Goal: Task Accomplishment & Management: Manage account settings

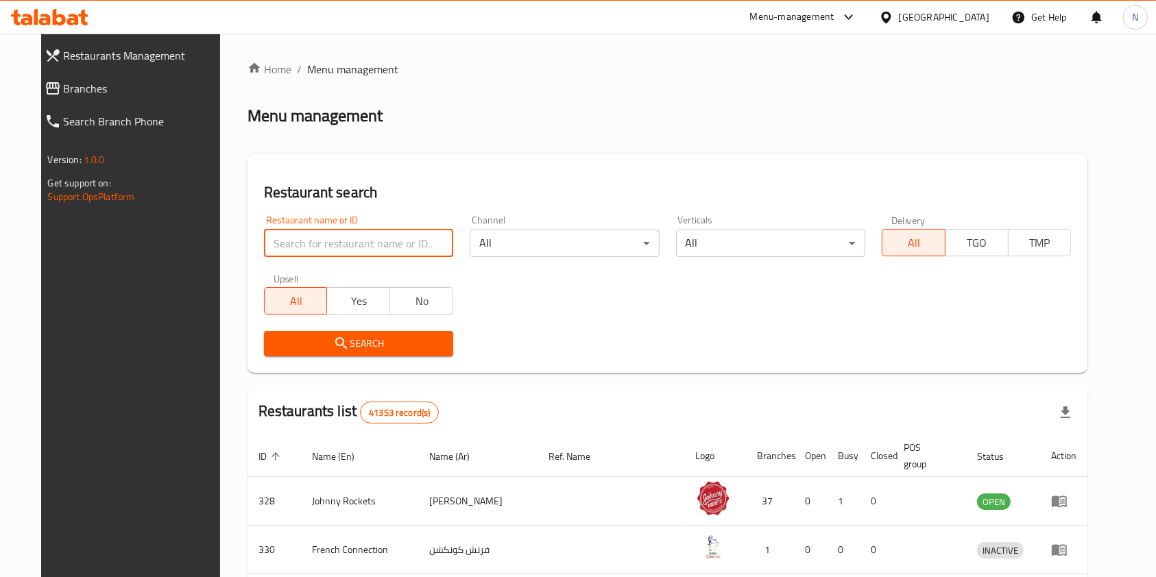
click at [339, 240] on input "search" at bounding box center [358, 243] width 189 height 27
click at [282, 241] on input "search" at bounding box center [358, 243] width 189 height 27
type input "pasta train"
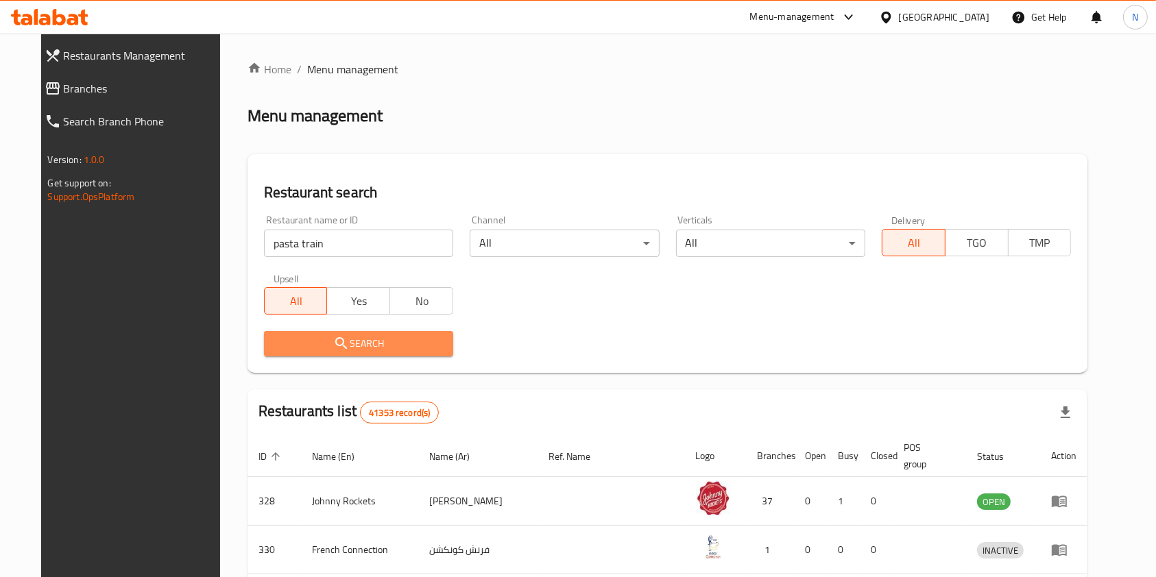
click at [313, 339] on span "Search" at bounding box center [358, 343] width 167 height 17
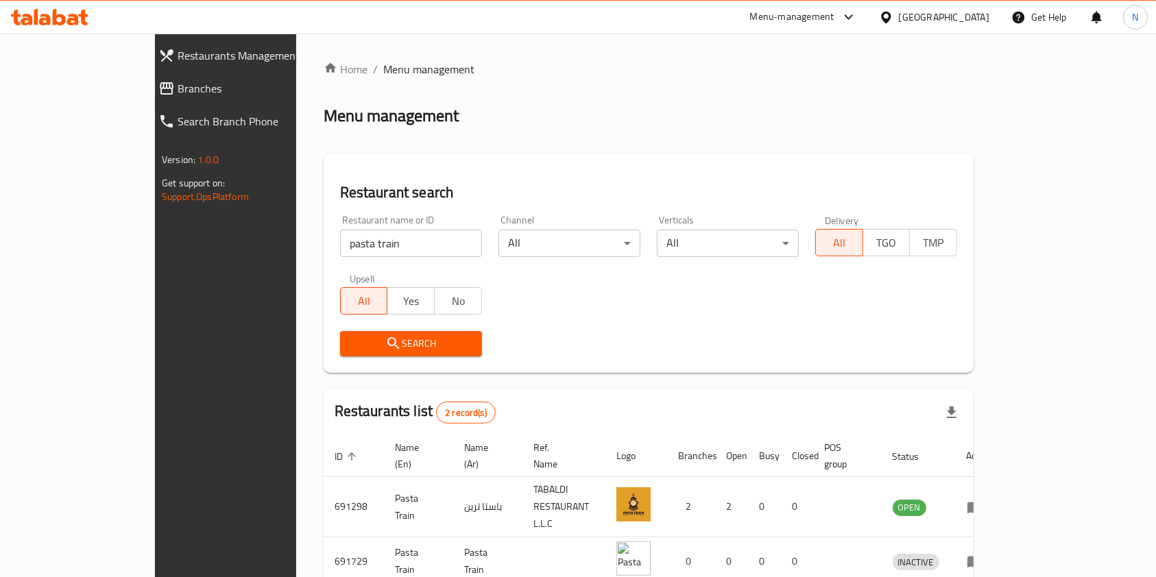
scroll to position [55, 0]
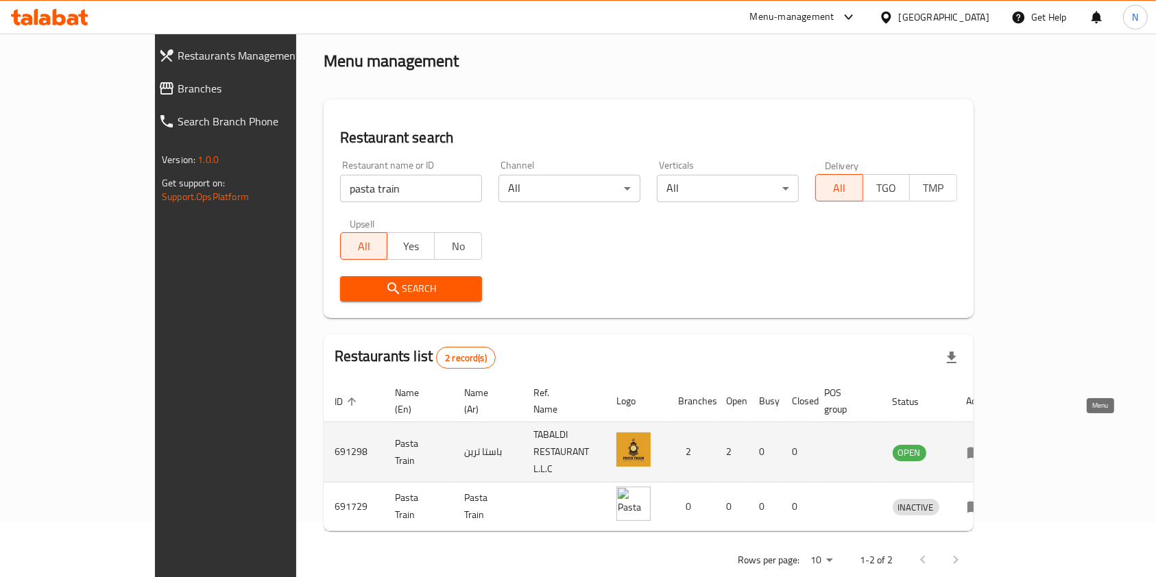
click at [983, 444] on icon "enhanced table" at bounding box center [974, 452] width 16 height 16
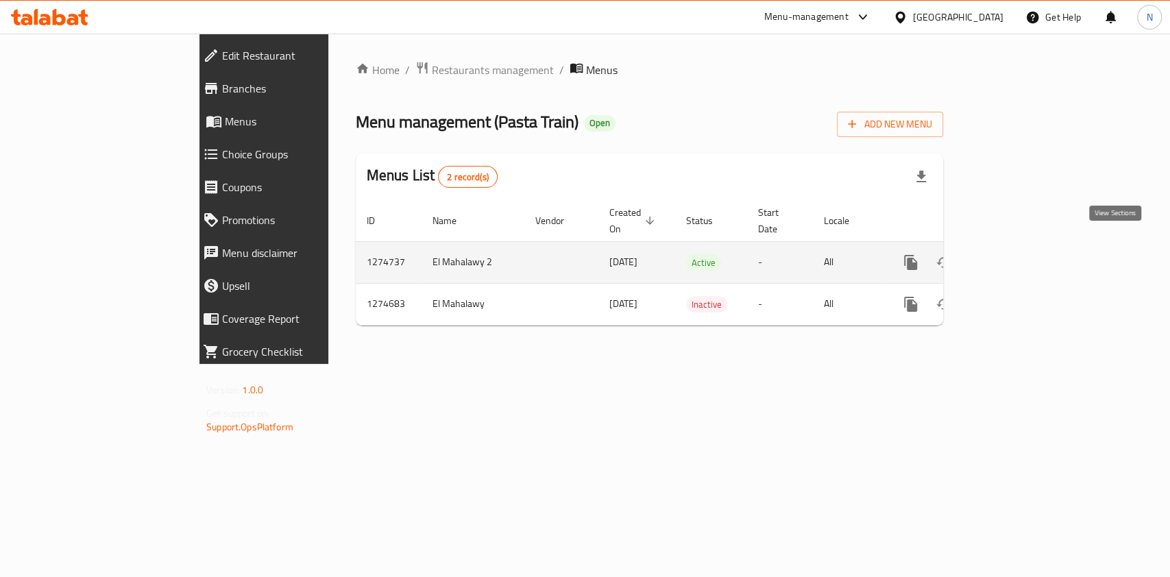
click at [1018, 254] on icon "enhanced table" at bounding box center [1009, 262] width 16 height 16
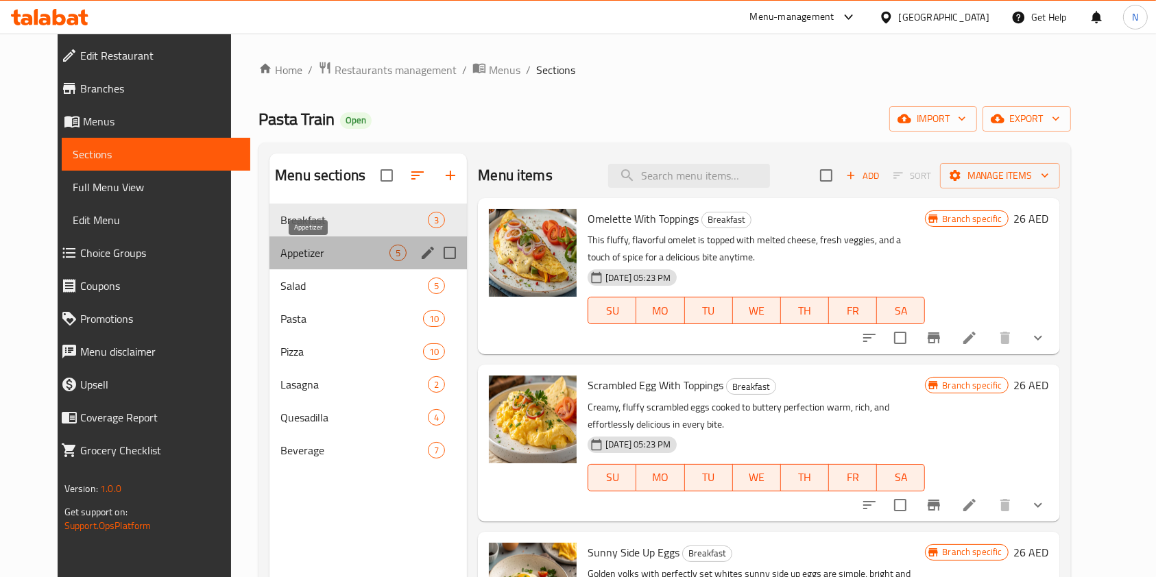
click at [289, 260] on span "Appetizer" at bounding box center [334, 253] width 109 height 16
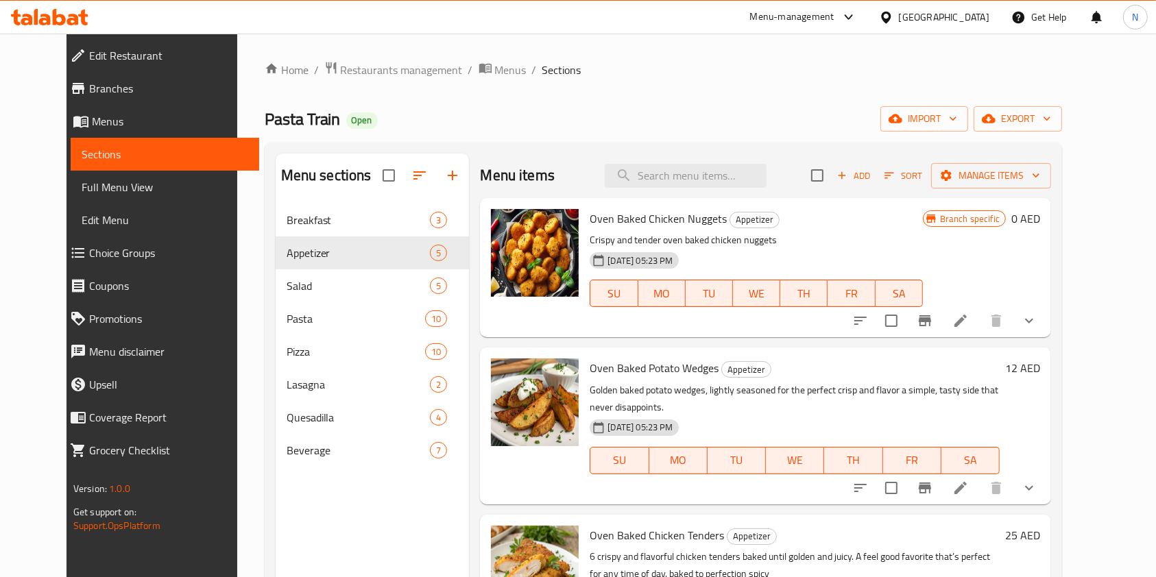
click at [639, 66] on ol "Home / Restaurants management / Menus / Sections" at bounding box center [664, 70] width 798 height 18
click at [663, 178] on input "search" at bounding box center [686, 176] width 162 height 24
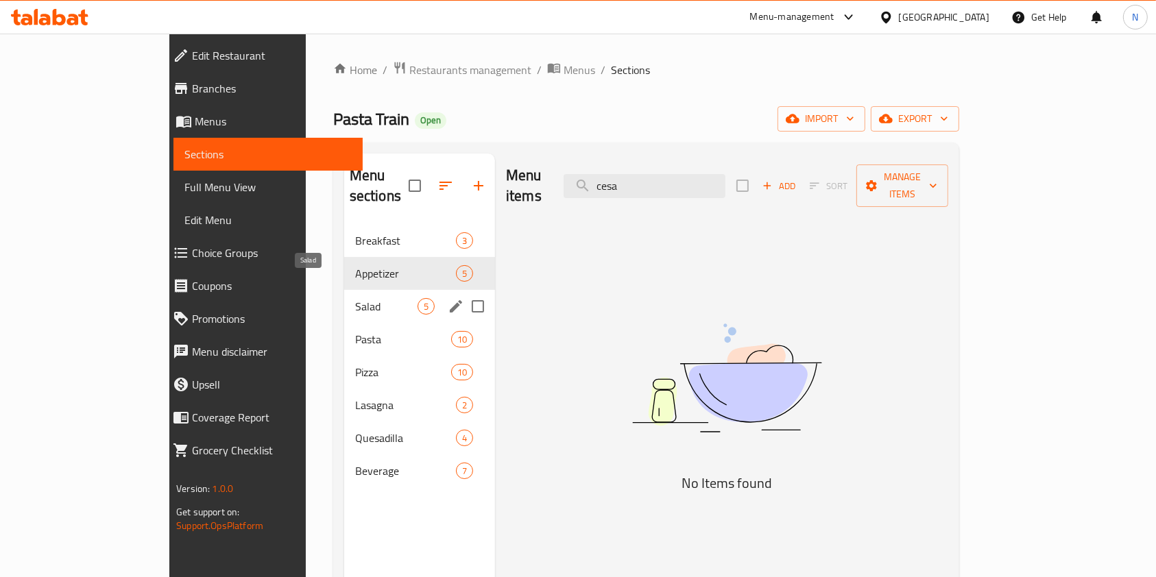
click at [355, 298] on span "Salad" at bounding box center [386, 306] width 62 height 16
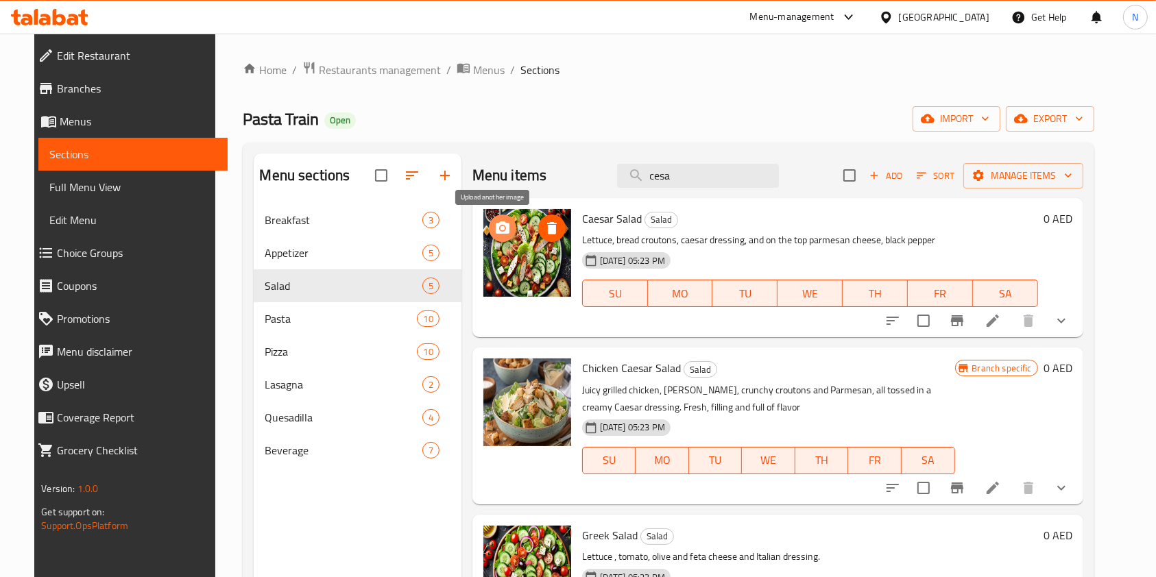
click at [496, 227] on icon "upload picture" at bounding box center [502, 228] width 16 height 16
click at [498, 226] on icon "upload picture" at bounding box center [503, 227] width 14 height 12
click at [225, 22] on div "Menu-management United Arab Emirates Get Help N" at bounding box center [578, 17] width 1156 height 33
click at [697, 165] on input "cesa" at bounding box center [698, 176] width 162 height 24
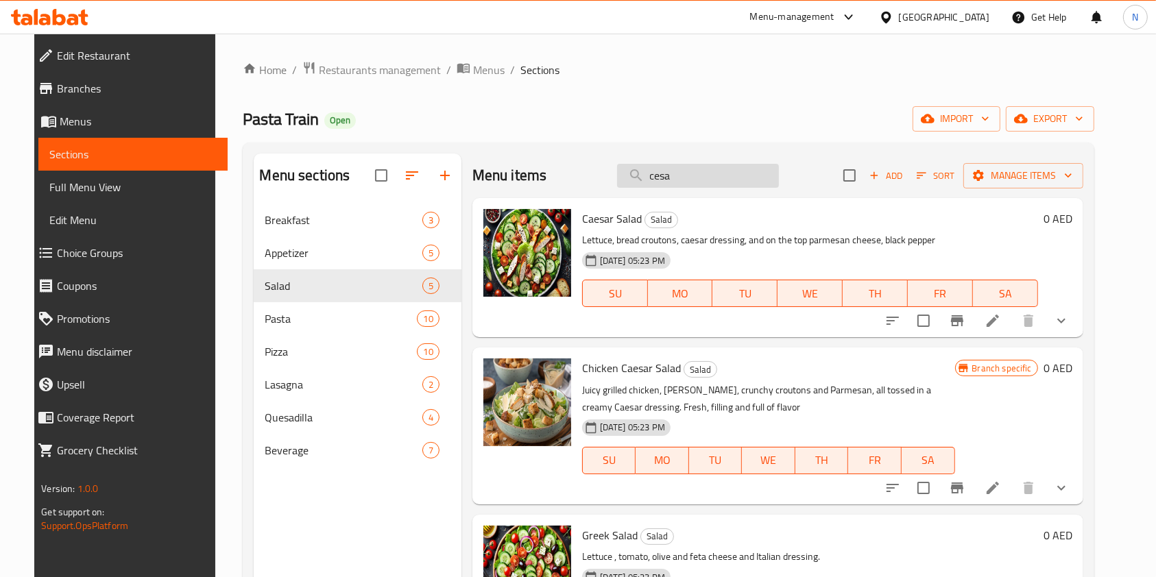
click at [697, 165] on input "cesa" at bounding box center [698, 176] width 162 height 24
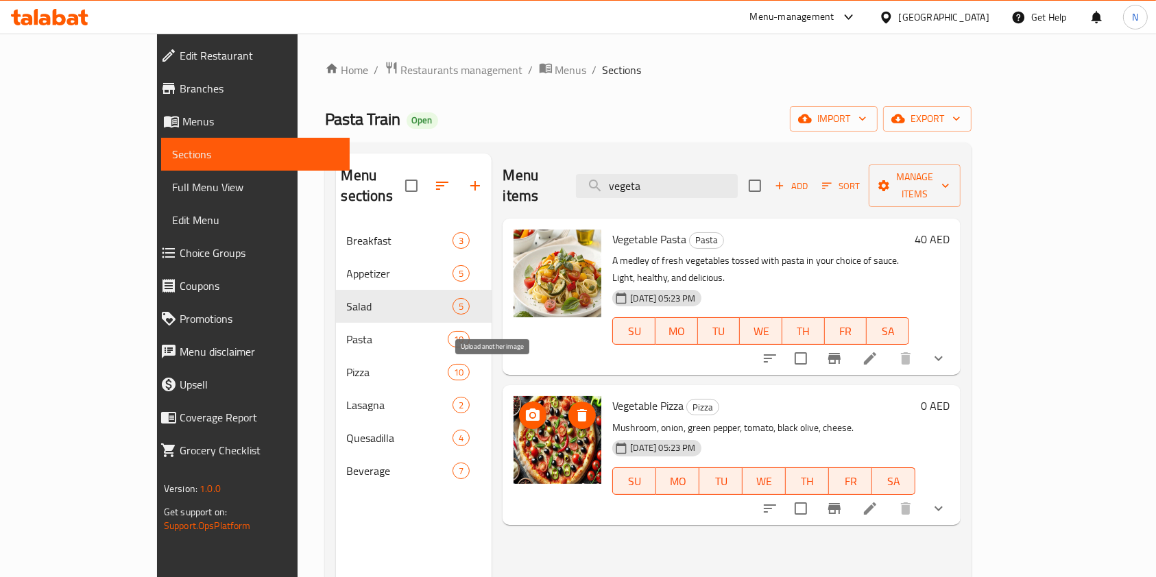
click at [526, 408] on icon "upload picture" at bounding box center [533, 414] width 14 height 12
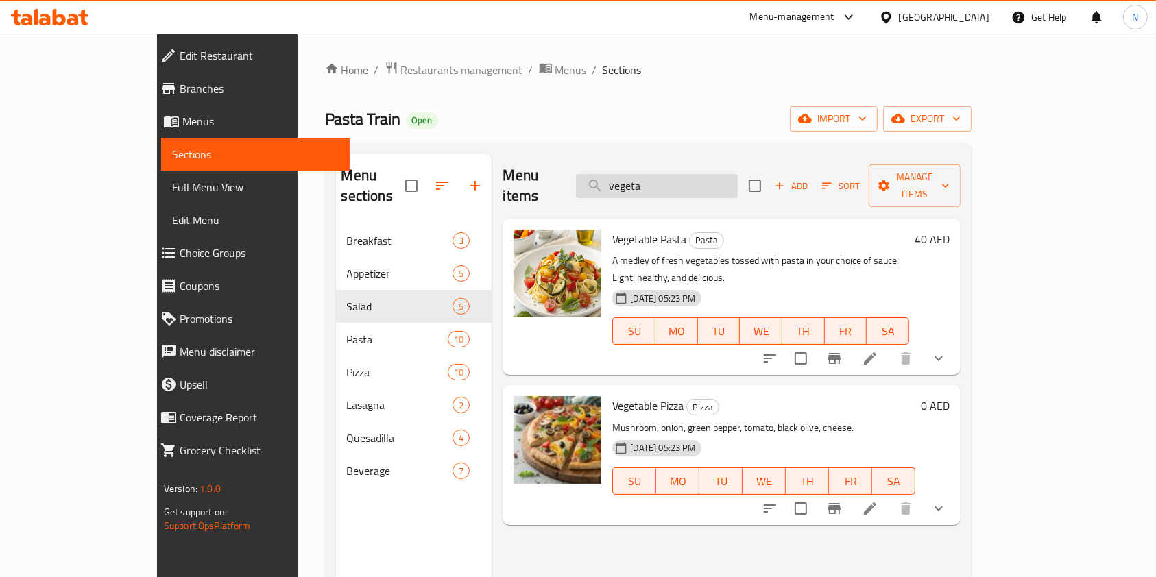
click at [680, 178] on input "vegeta" at bounding box center [657, 186] width 162 height 24
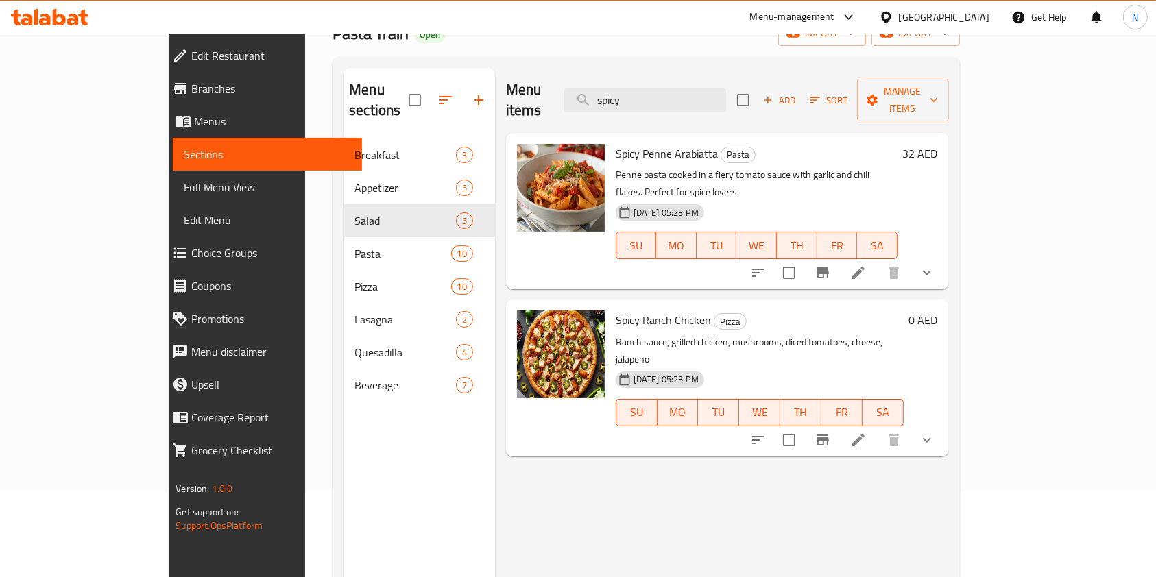
scroll to position [87, 0]
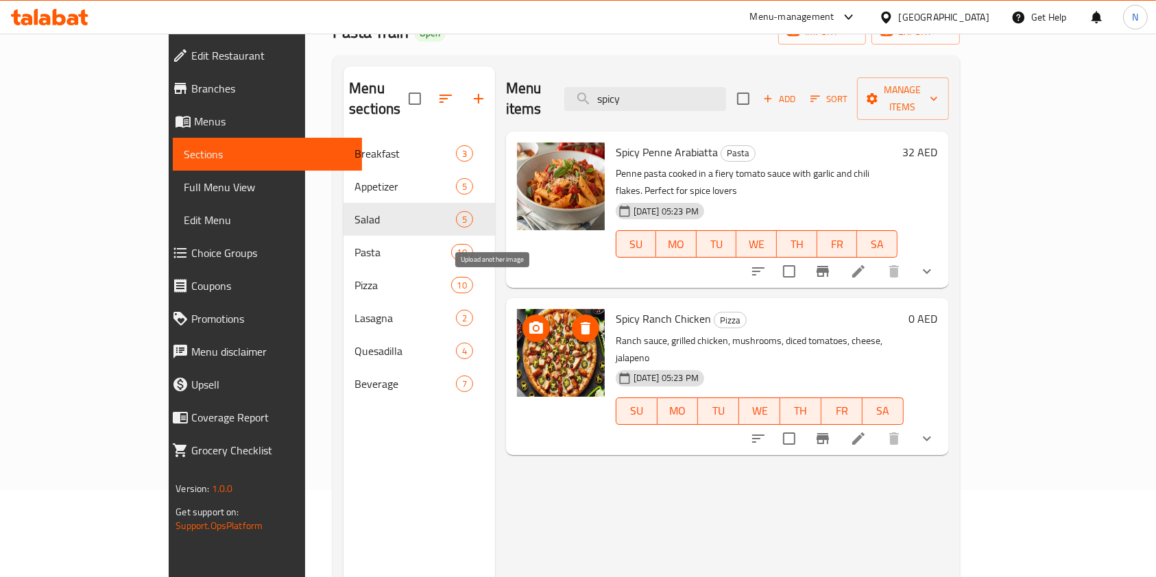
click at [528, 320] on icon "upload picture" at bounding box center [536, 328] width 16 height 16
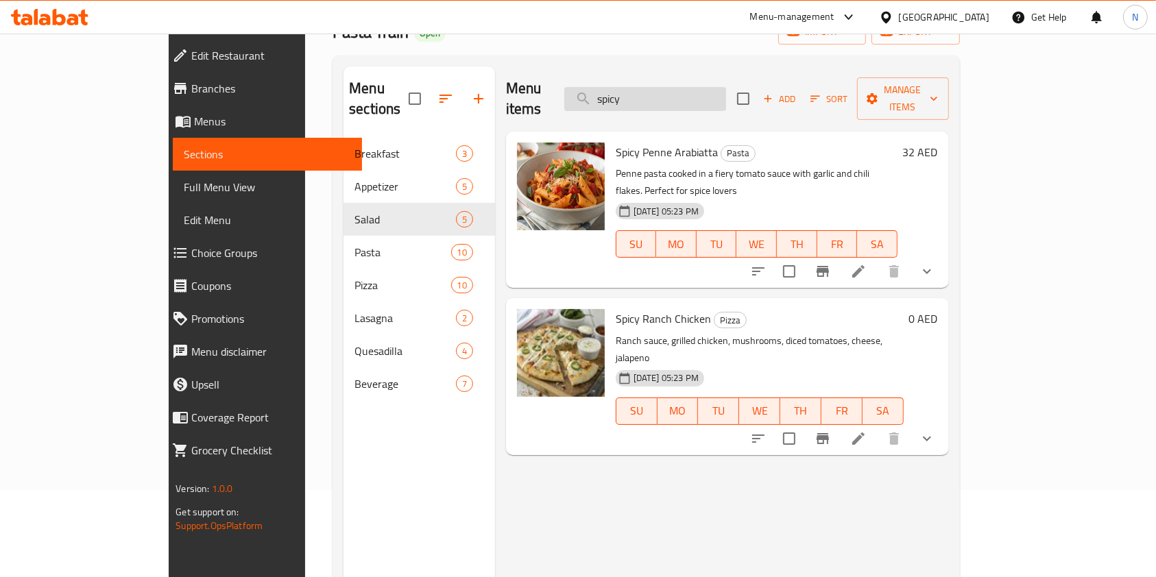
click at [692, 87] on input "spicy" at bounding box center [645, 99] width 162 height 24
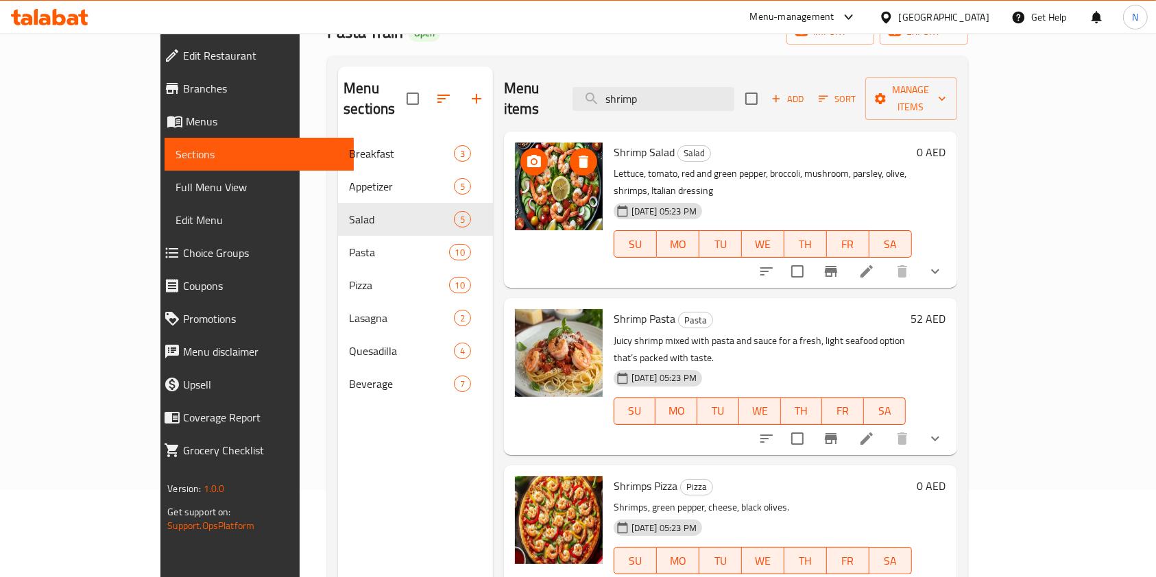
click at [526, 154] on icon "upload picture" at bounding box center [534, 162] width 16 height 16
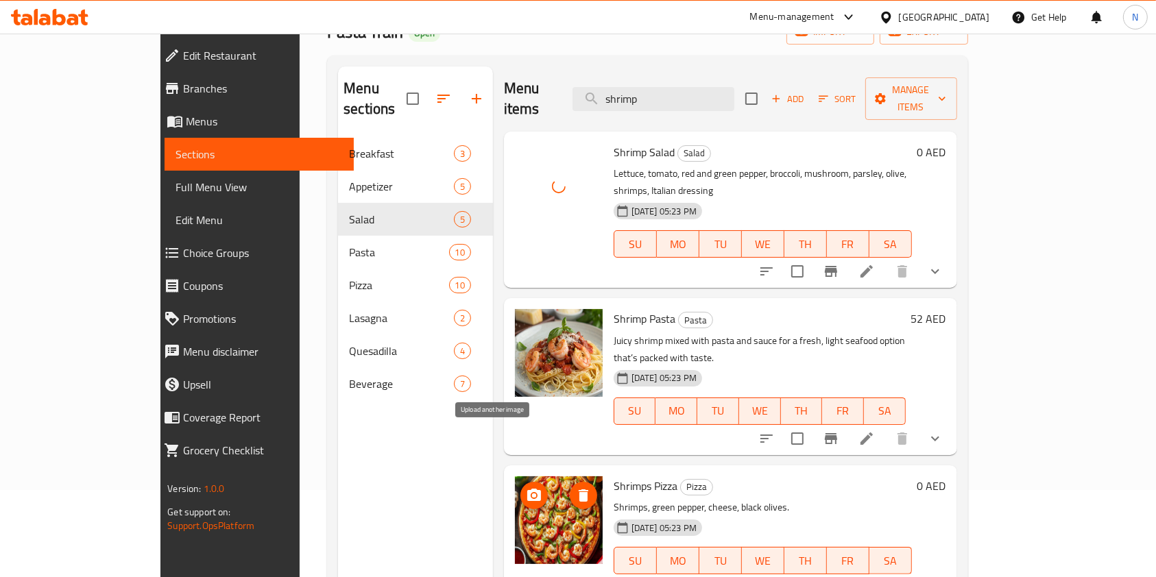
click at [527, 489] on icon "upload picture" at bounding box center [534, 495] width 14 height 12
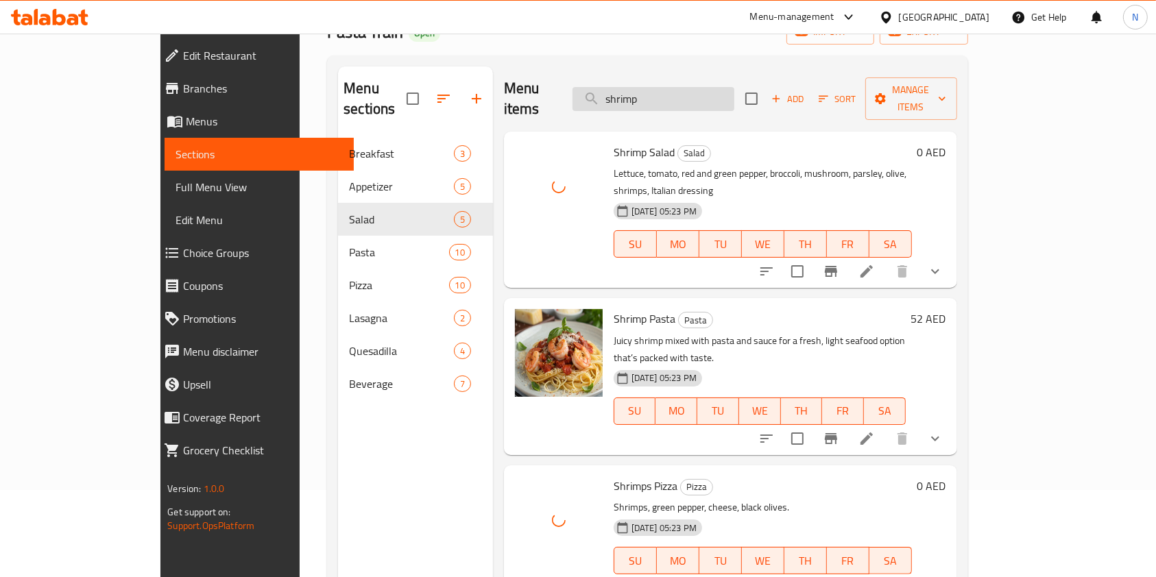
click at [732, 96] on input "shrimp" at bounding box center [653, 99] width 162 height 24
type input "["
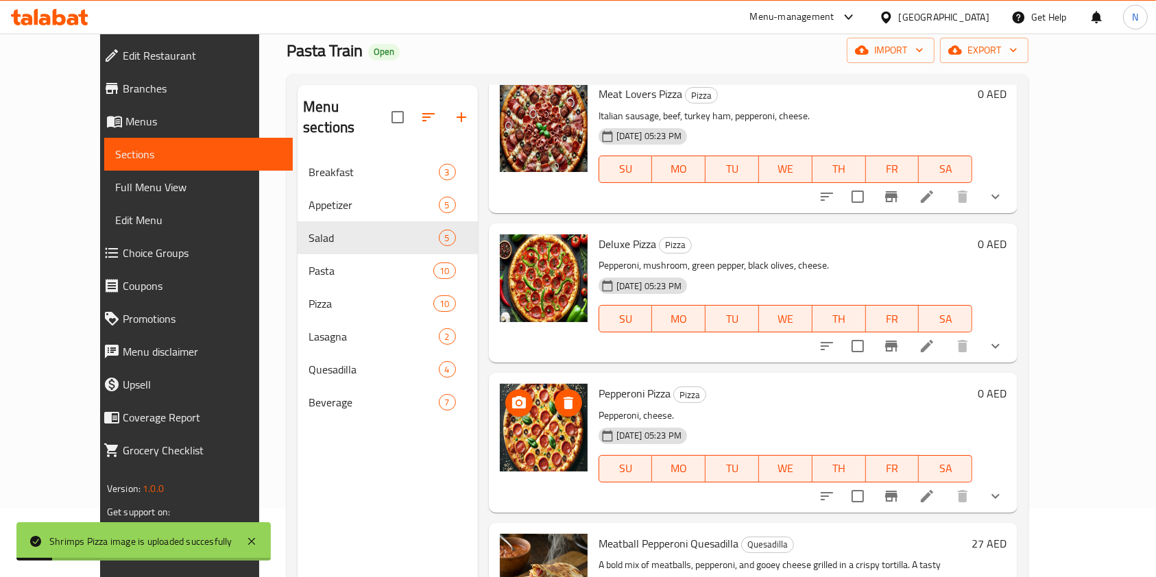
scroll to position [71, 0]
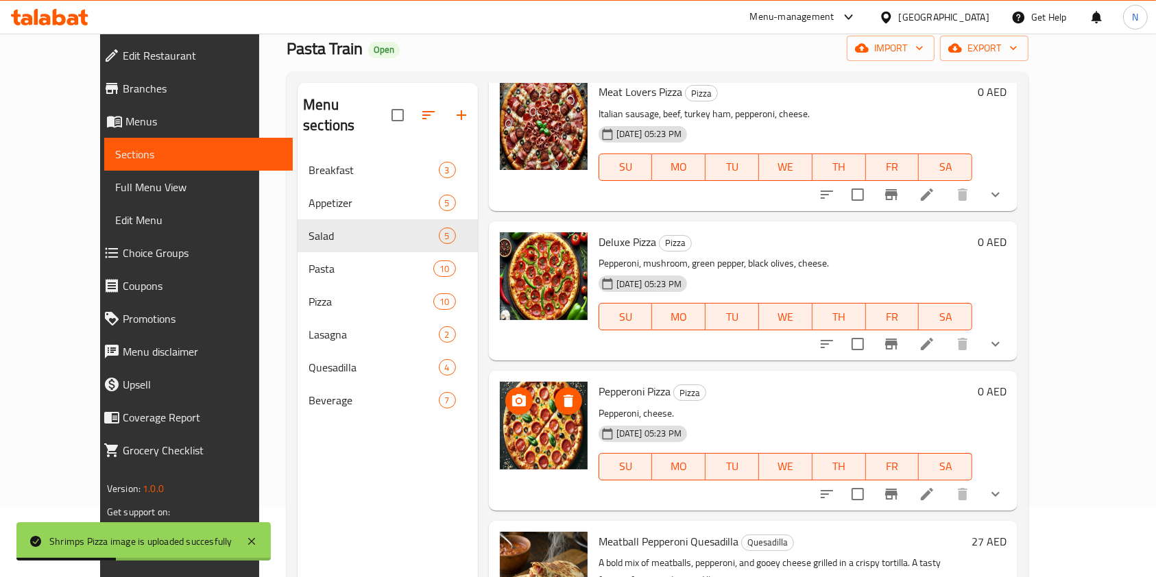
click at [516, 402] on circle "upload picture" at bounding box center [518, 401] width 4 height 4
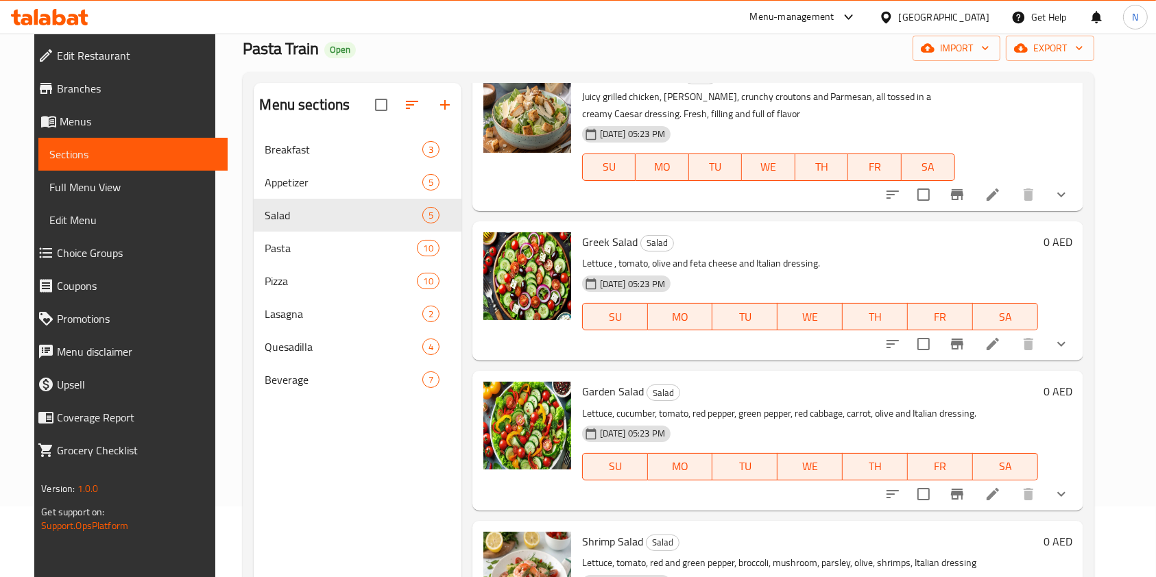
scroll to position [0, 0]
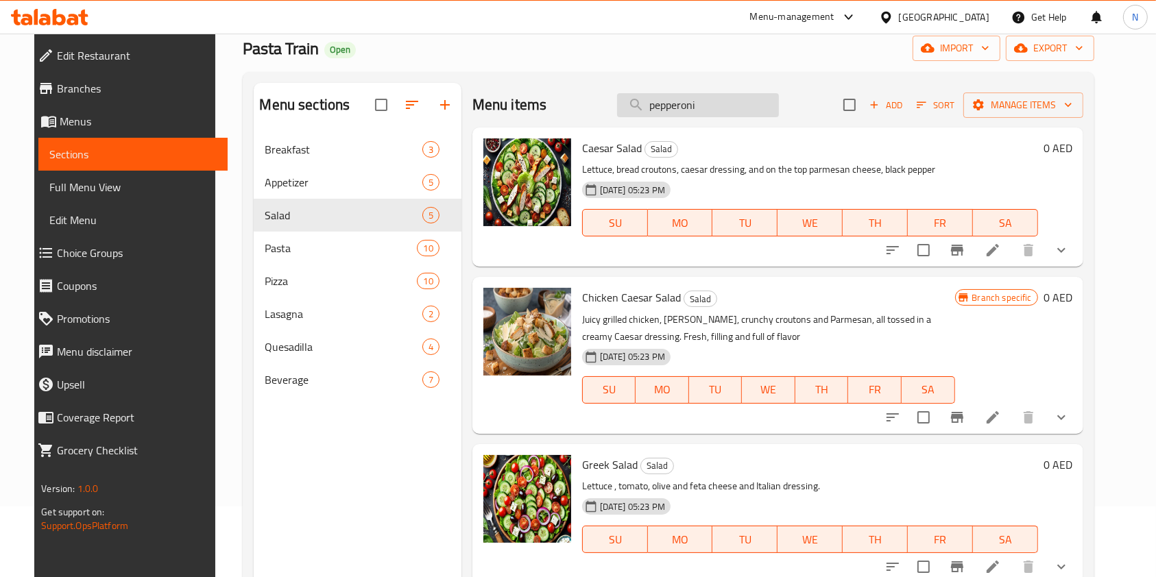
click at [706, 108] on input "pepperoni" at bounding box center [698, 105] width 162 height 24
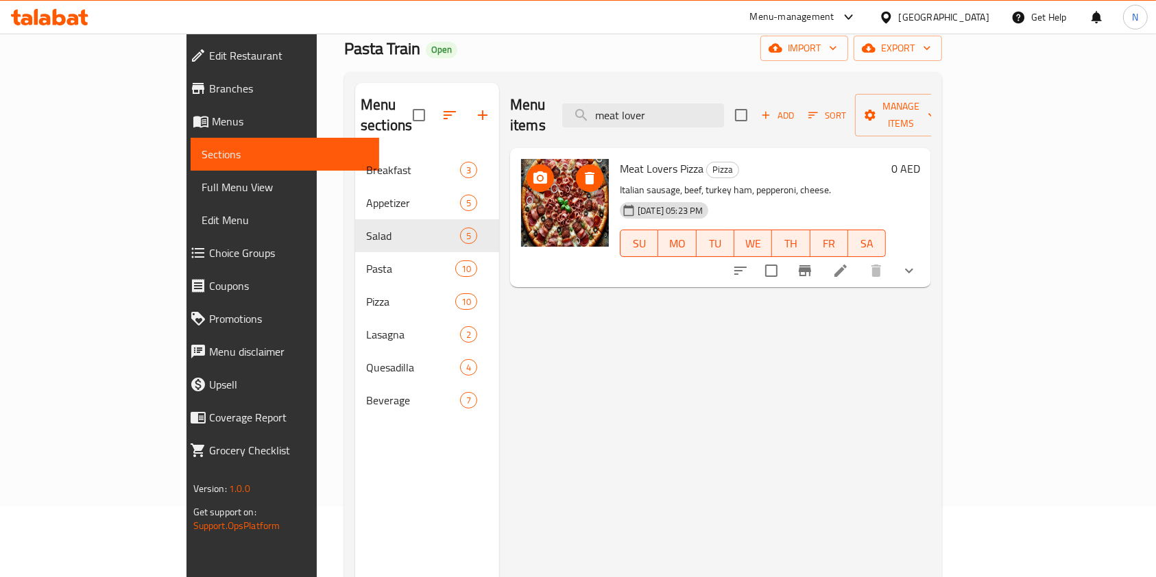
click at [533, 171] on icon "upload picture" at bounding box center [540, 177] width 14 height 12
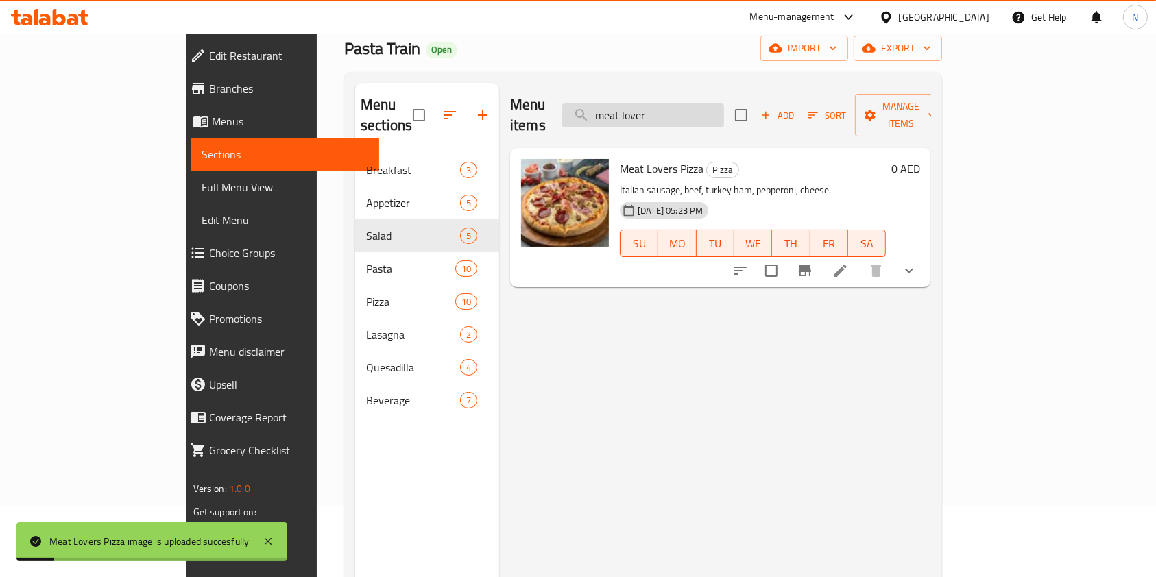
click at [717, 103] on input "meat lover" at bounding box center [643, 115] width 162 height 24
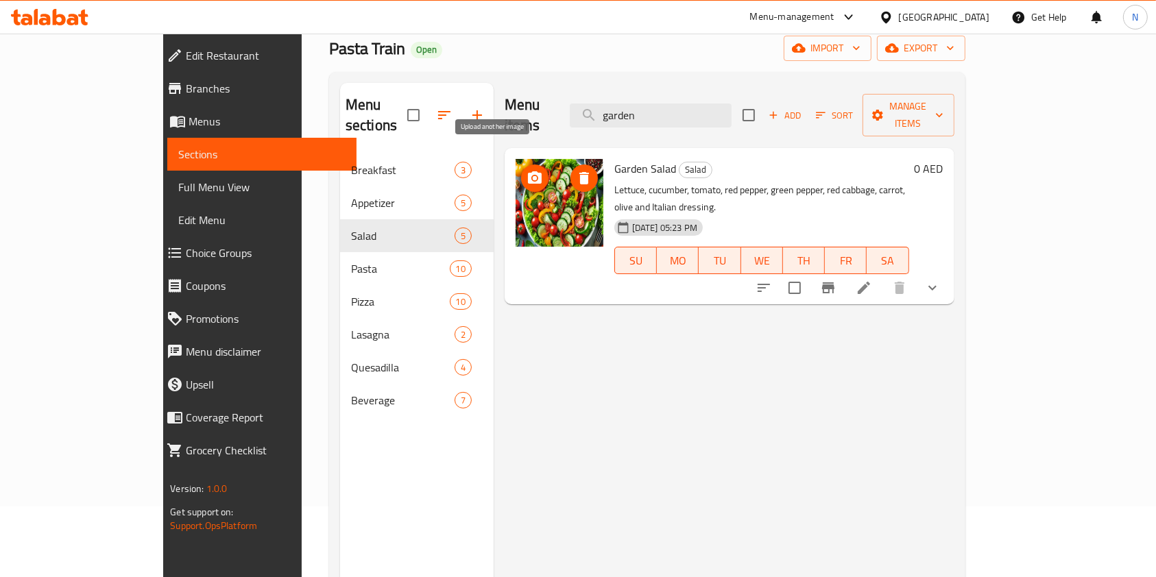
click at [526, 170] on icon "upload picture" at bounding box center [534, 178] width 16 height 16
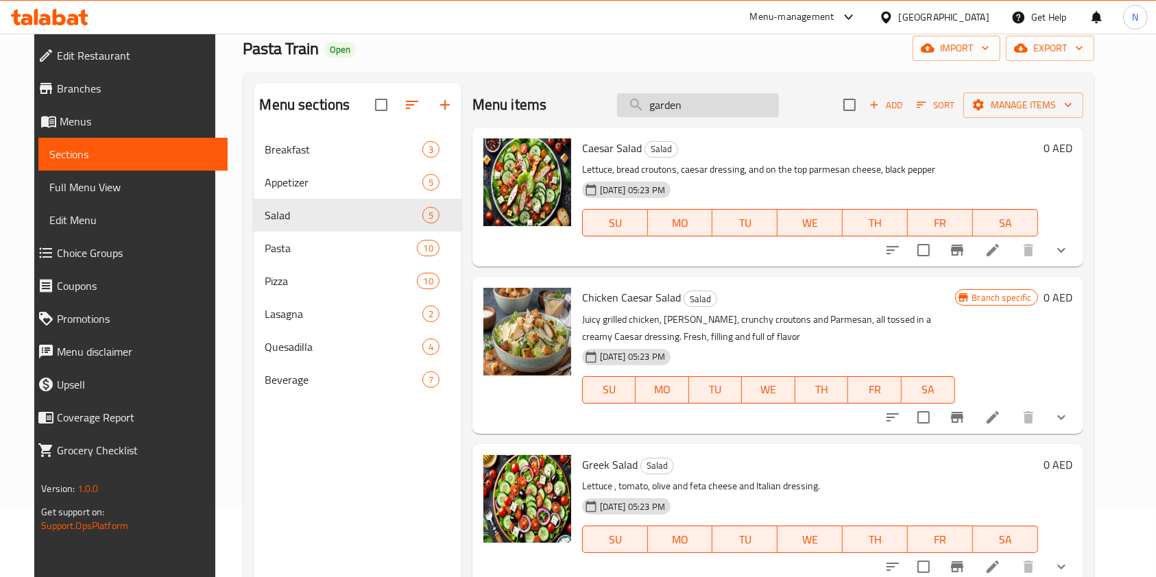
click at [686, 99] on input "garden" at bounding box center [698, 105] width 162 height 24
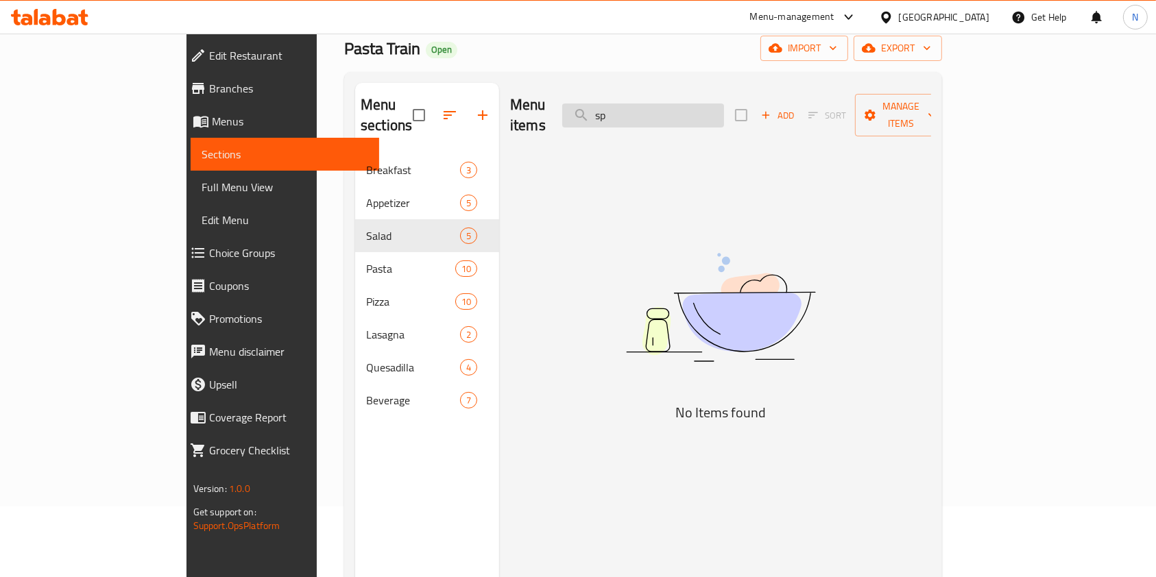
type input "s"
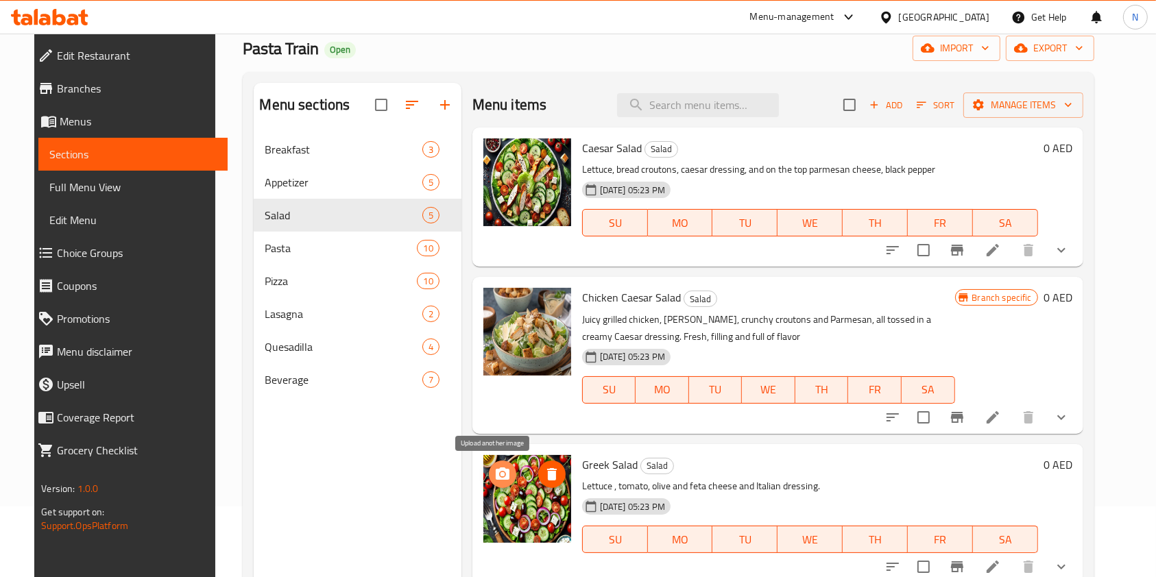
click at [496, 472] on icon "upload picture" at bounding box center [503, 473] width 14 height 12
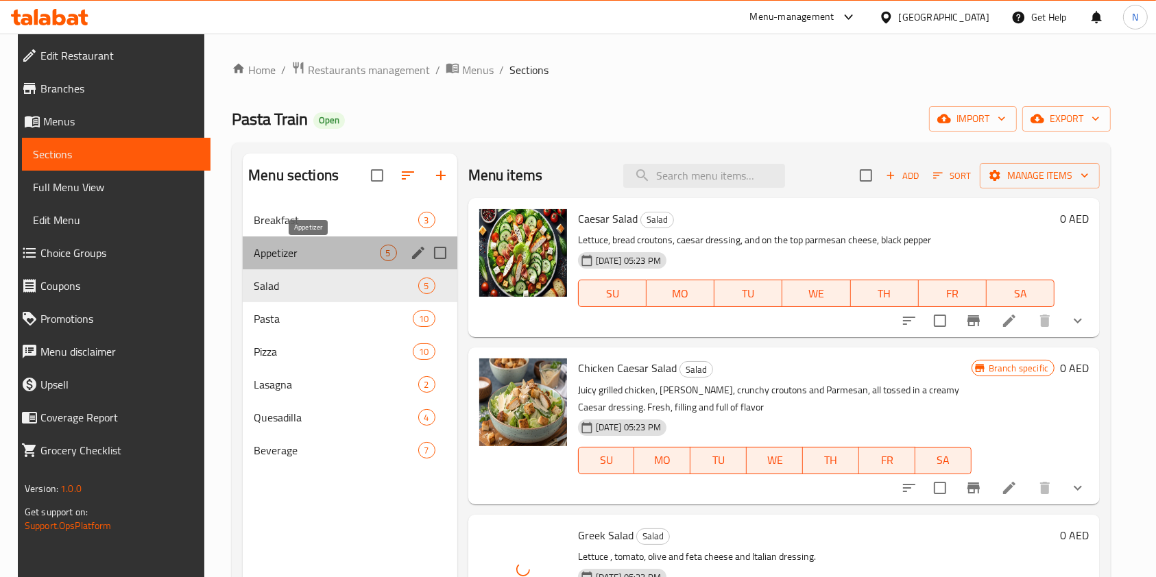
click at [304, 260] on span "Appetizer" at bounding box center [316, 253] width 125 height 16
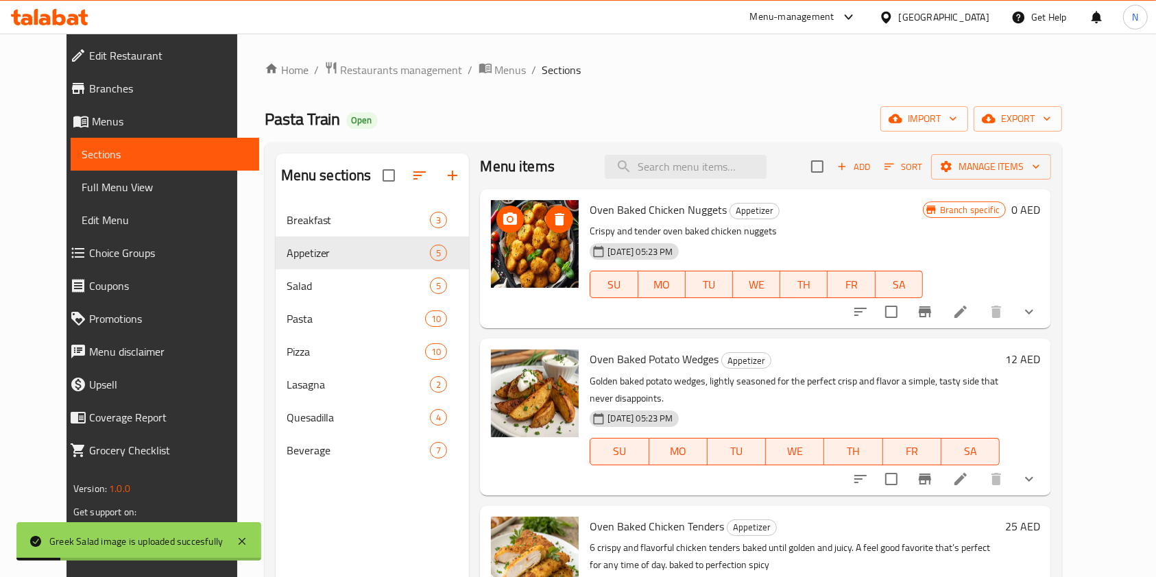
scroll to position [10, 0]
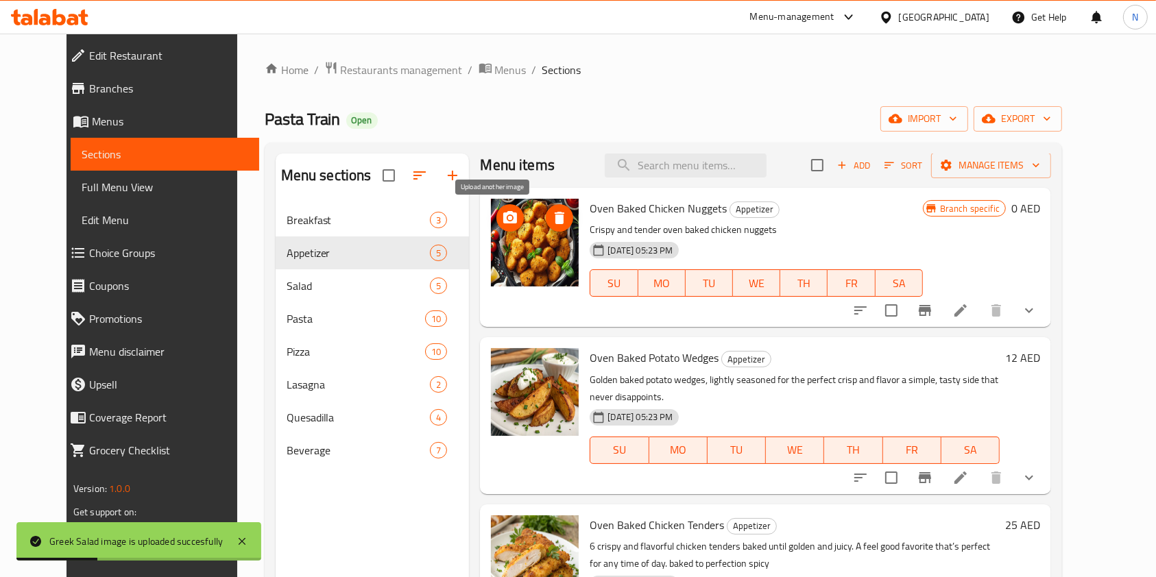
click at [502, 221] on icon "upload picture" at bounding box center [510, 218] width 16 height 16
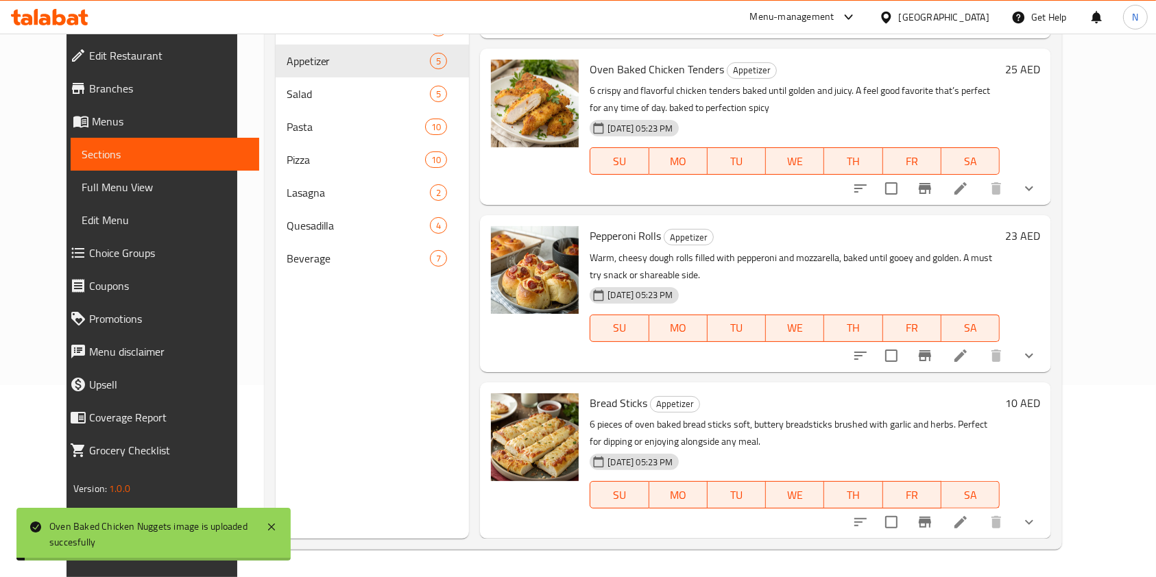
scroll to position [0, 0]
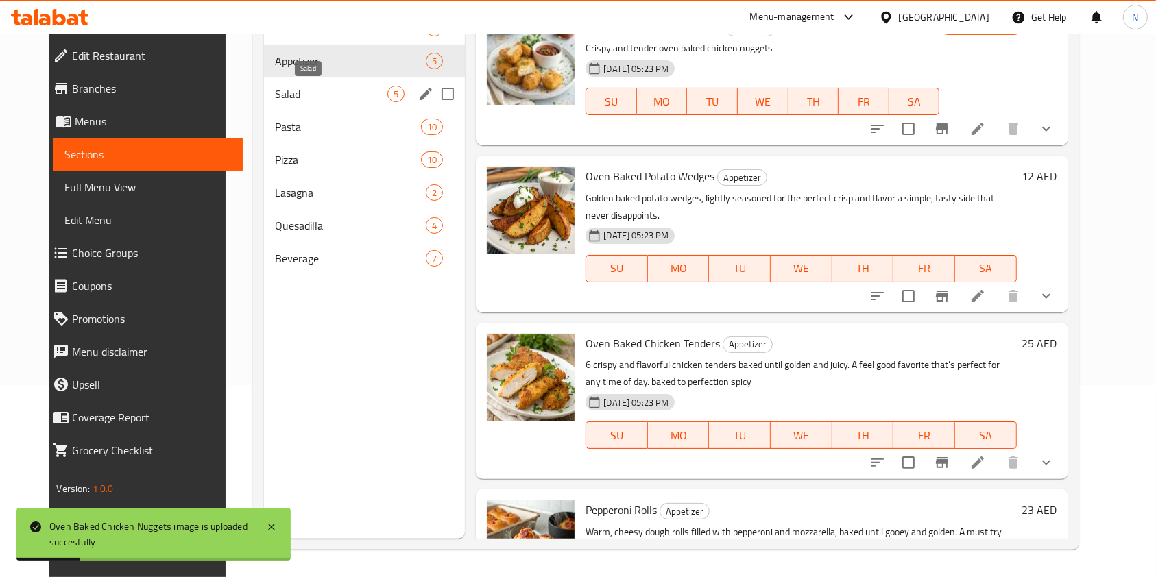
click at [334, 86] on span "Salad" at bounding box center [331, 94] width 112 height 16
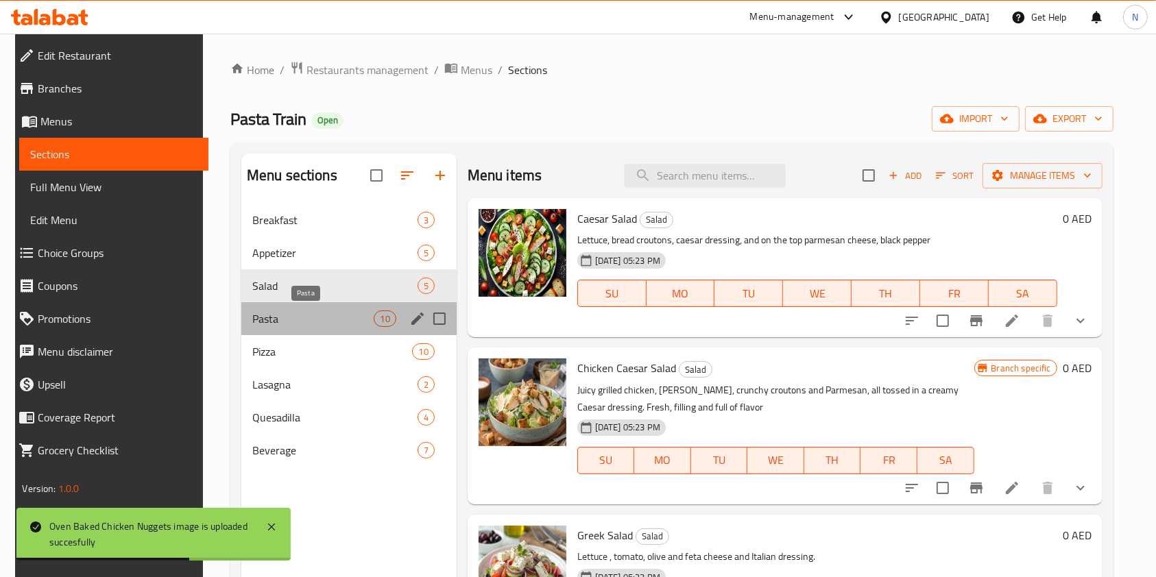
click at [306, 319] on span "Pasta" at bounding box center [313, 318] width 122 height 16
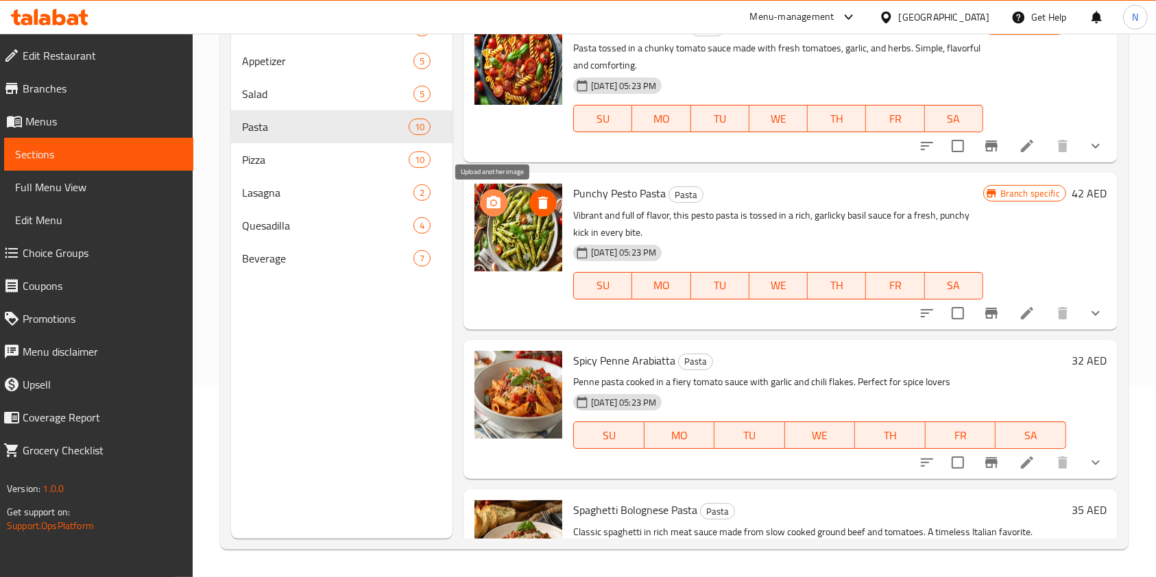
click at [489, 203] on icon "upload picture" at bounding box center [494, 202] width 14 height 12
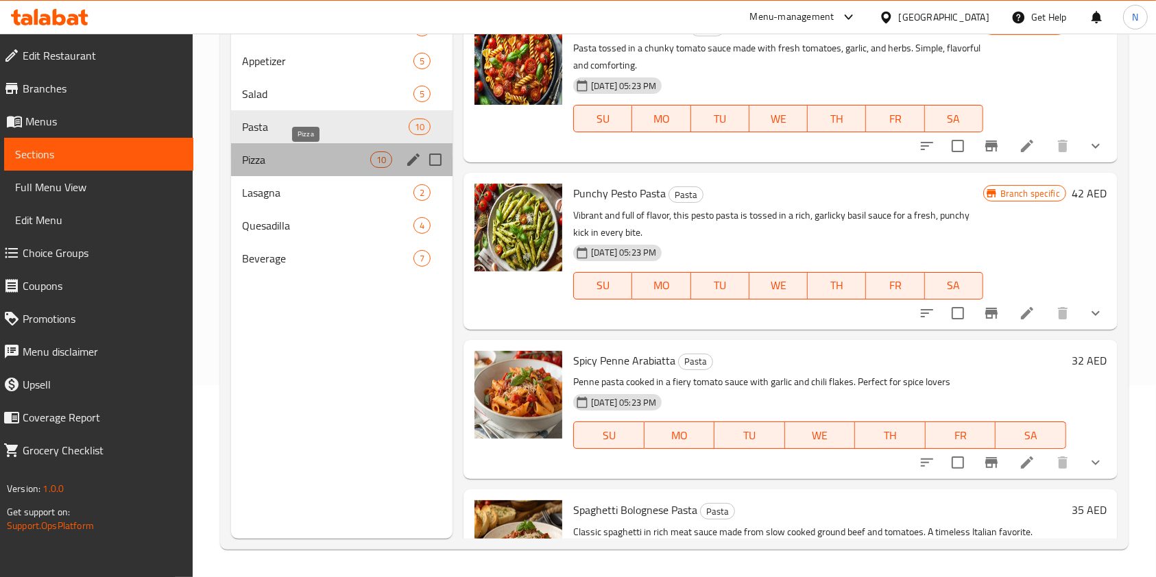
click at [338, 156] on span "Pizza" at bounding box center [306, 159] width 128 height 16
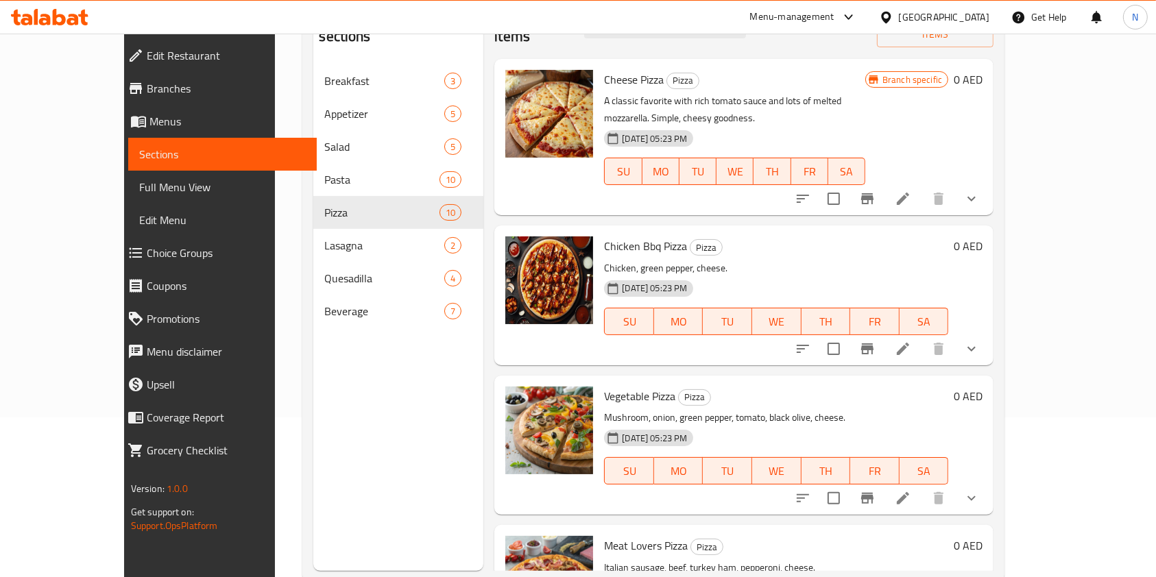
scroll to position [159, 0]
click at [522, 254] on circle "upload picture" at bounding box center [524, 256] width 4 height 4
click at [522, 404] on circle "upload picture" at bounding box center [524, 406] width 4 height 4
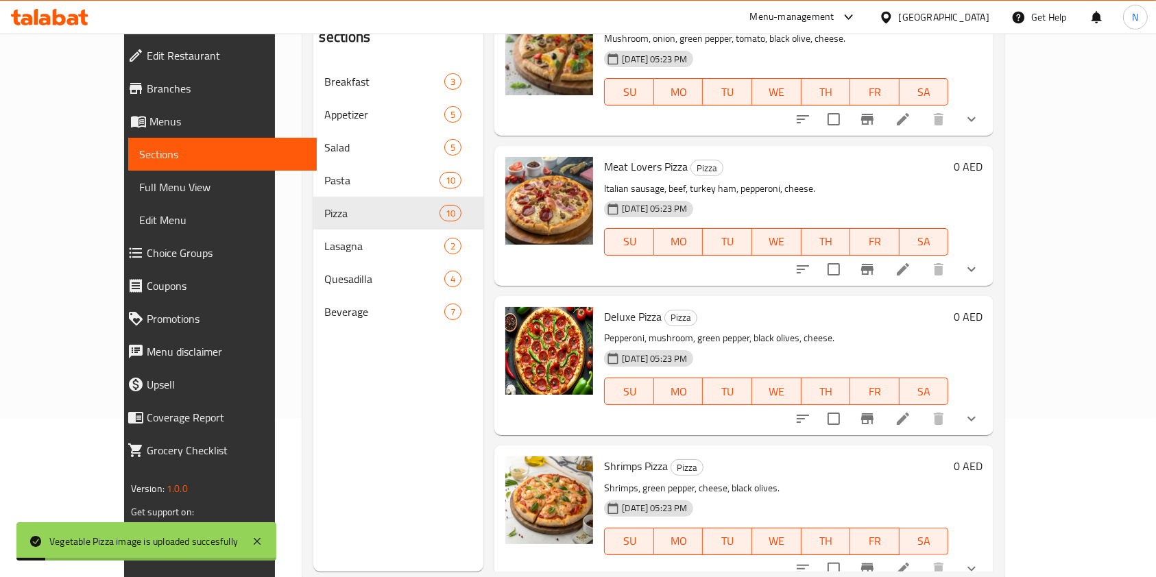
scroll to position [473, 0]
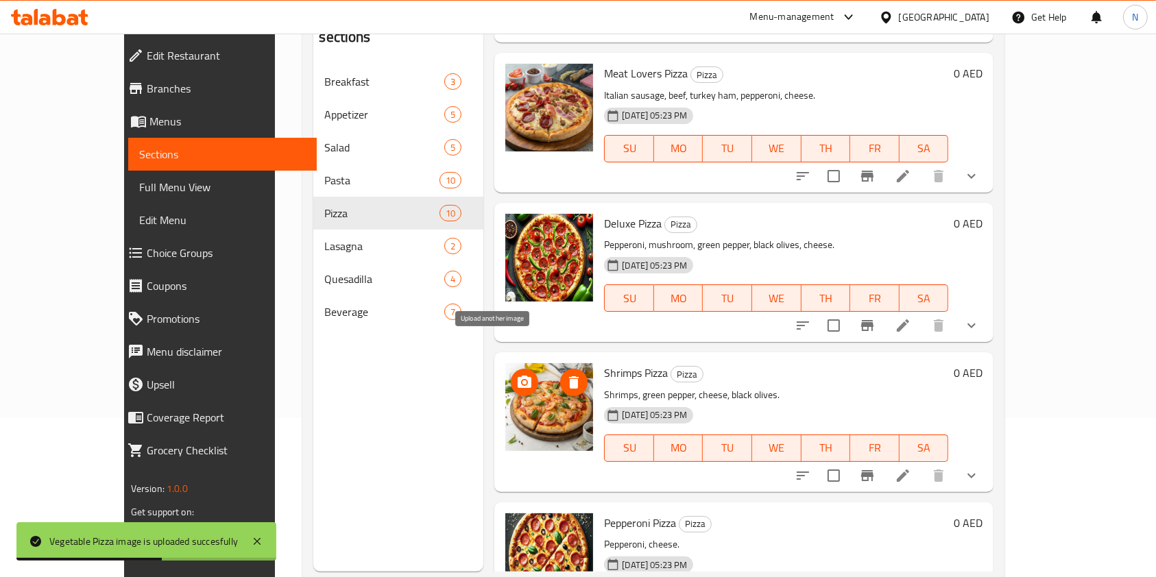
click at [511, 369] on button "upload picture" at bounding box center [524, 382] width 27 height 27
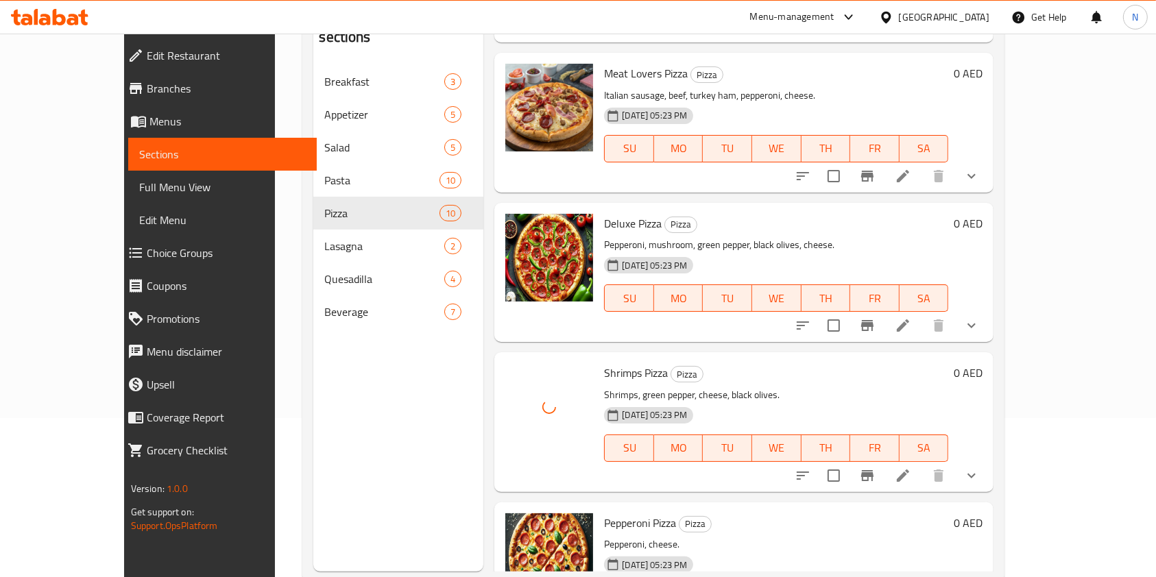
scroll to position [590, 0]
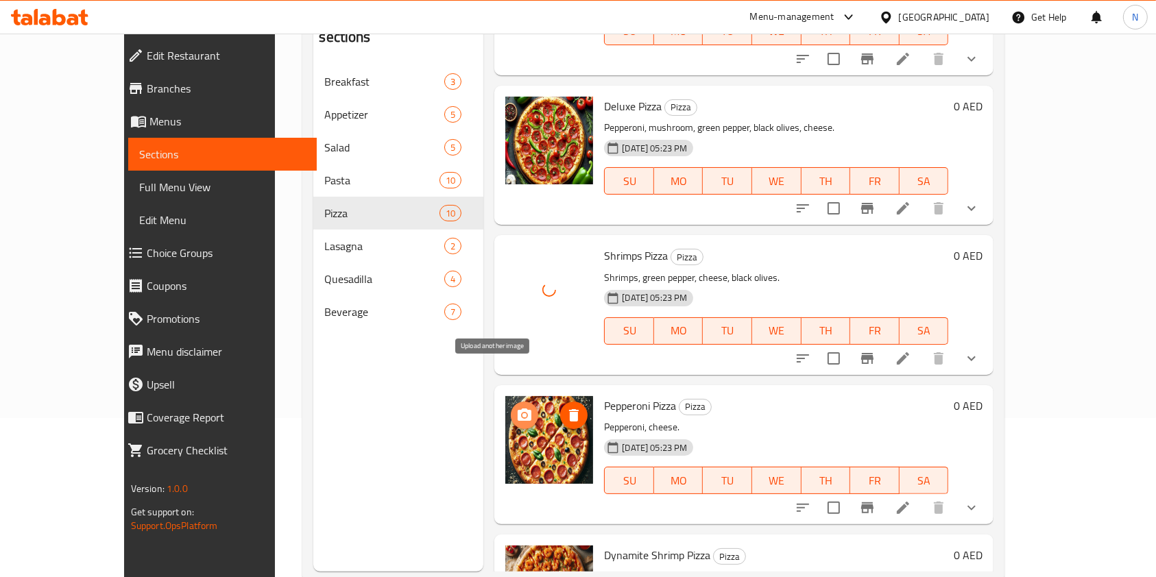
click at [517, 408] on icon "upload picture" at bounding box center [524, 414] width 14 height 12
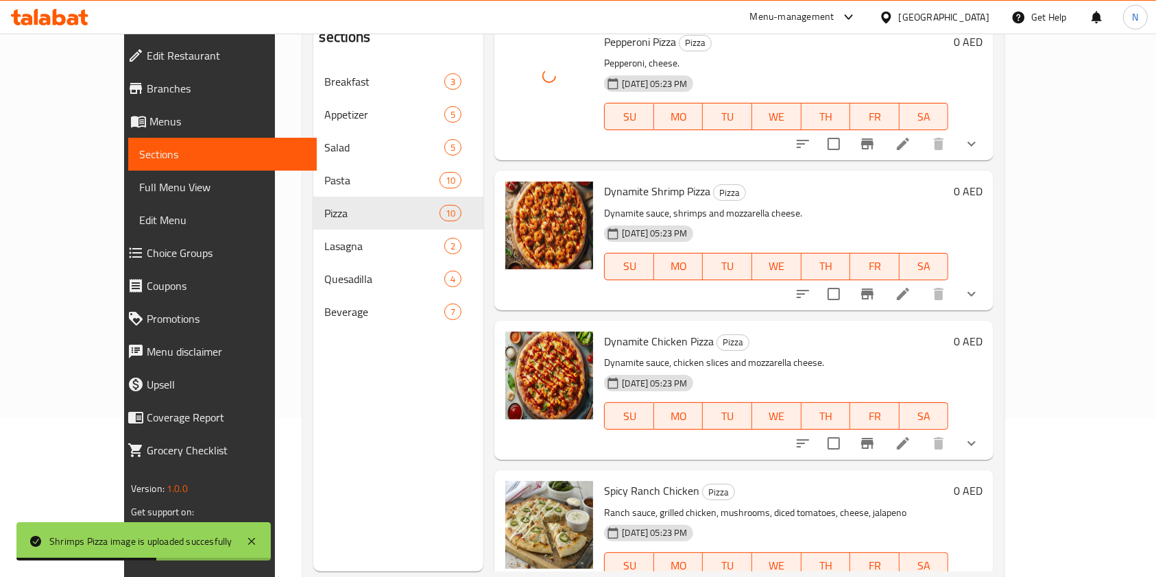
scroll to position [192, 0]
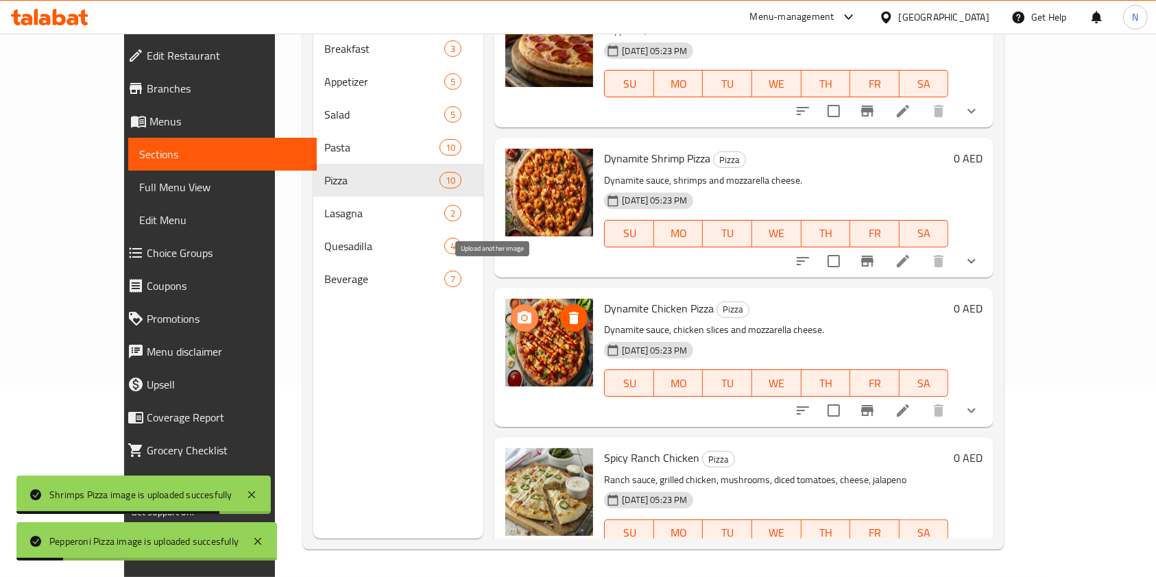
click at [522, 315] on circle "upload picture" at bounding box center [524, 317] width 4 height 4
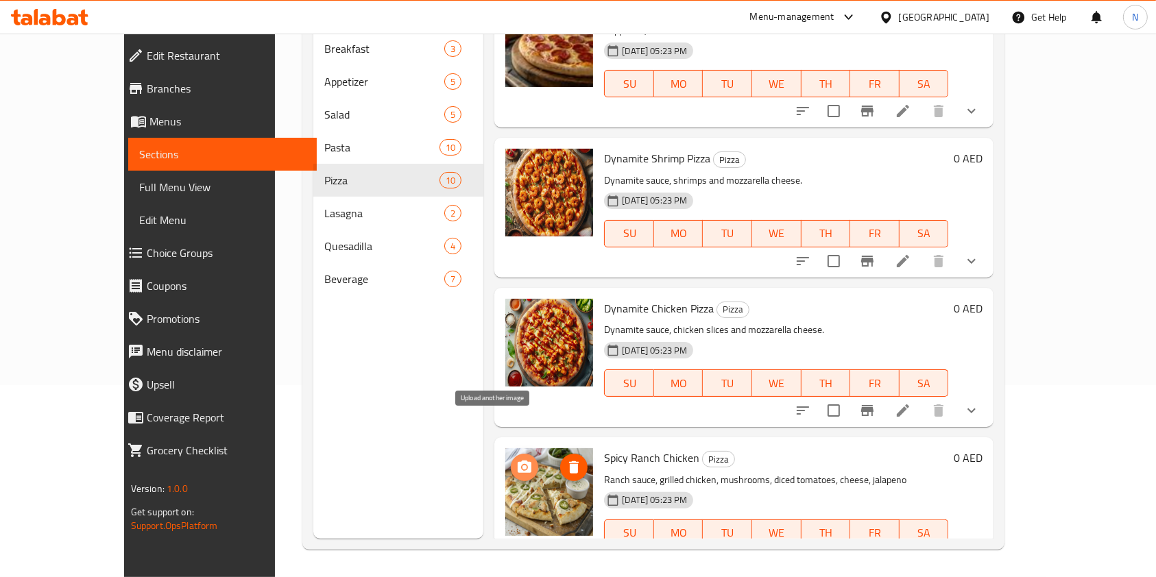
click at [517, 461] on icon "upload picture" at bounding box center [524, 467] width 14 height 12
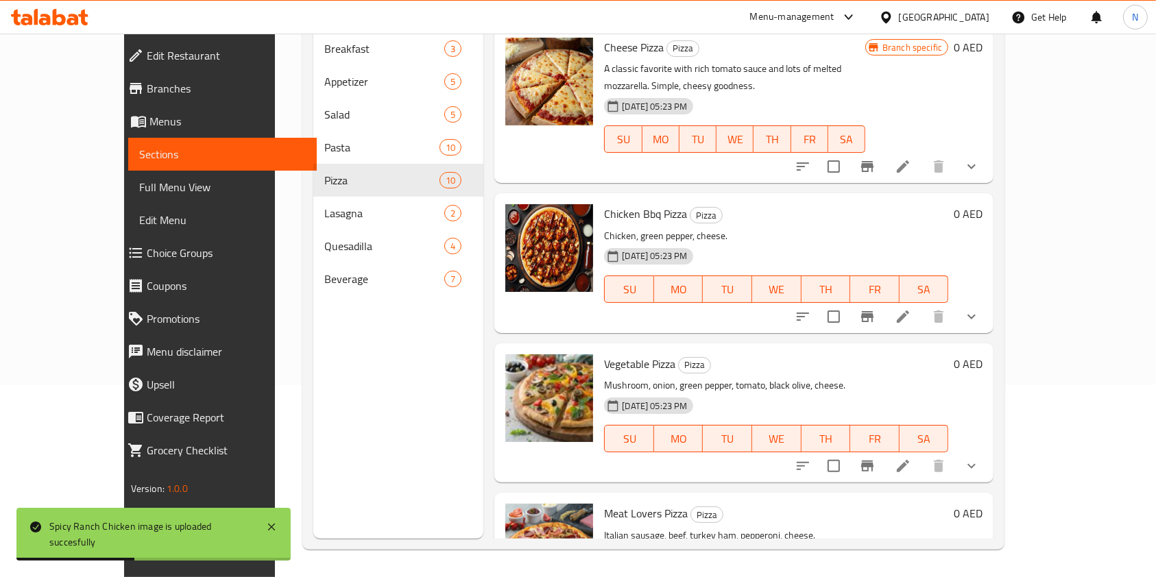
scroll to position [0, 0]
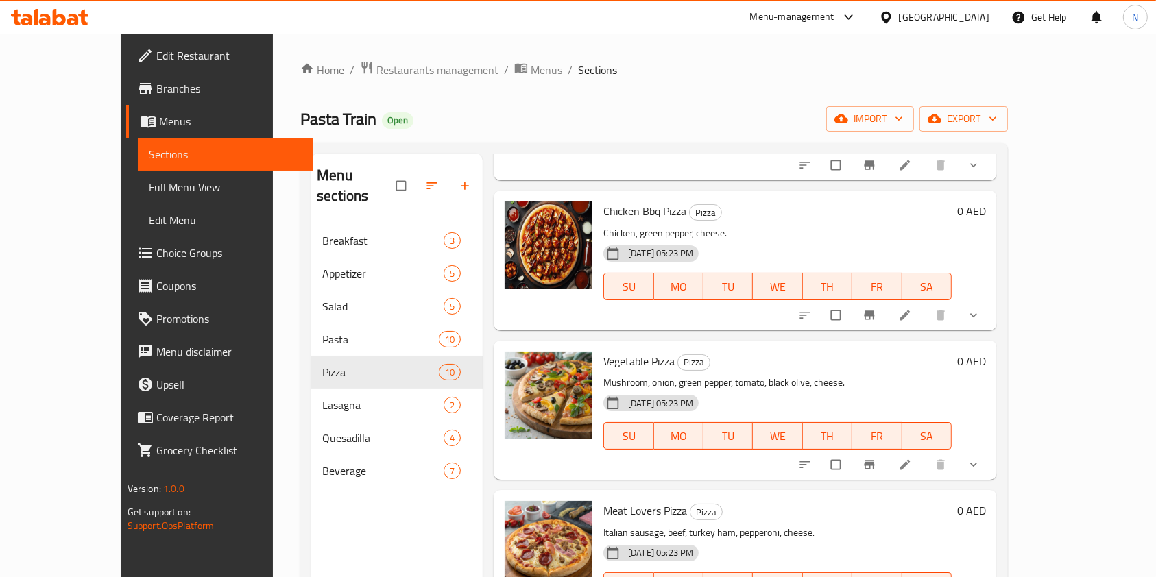
scroll to position [193, 0]
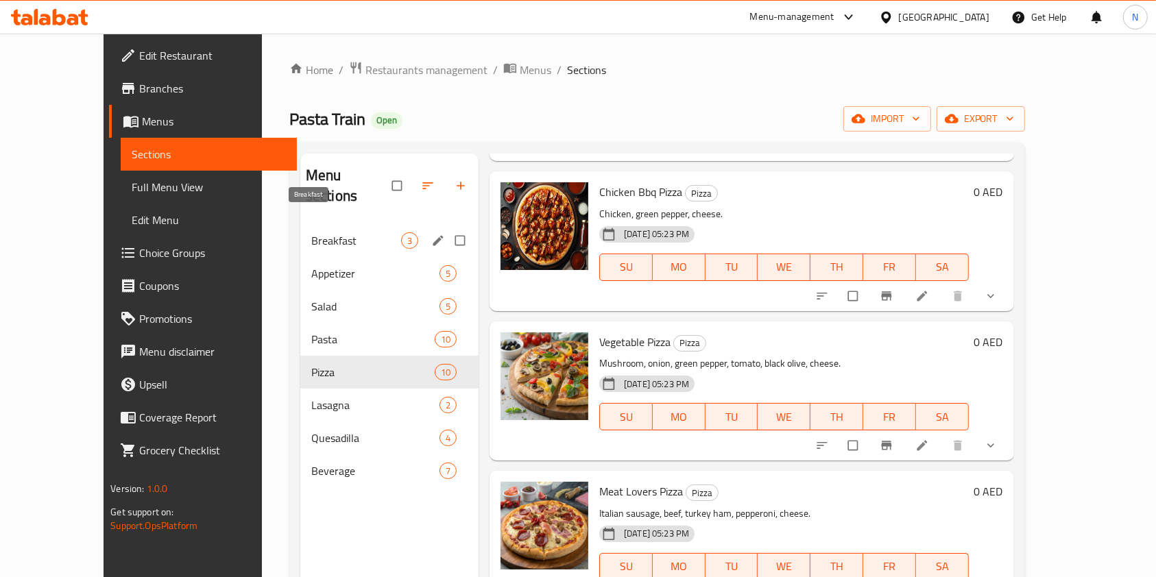
click at [318, 232] on span "Breakfast" at bounding box center [356, 240] width 90 height 16
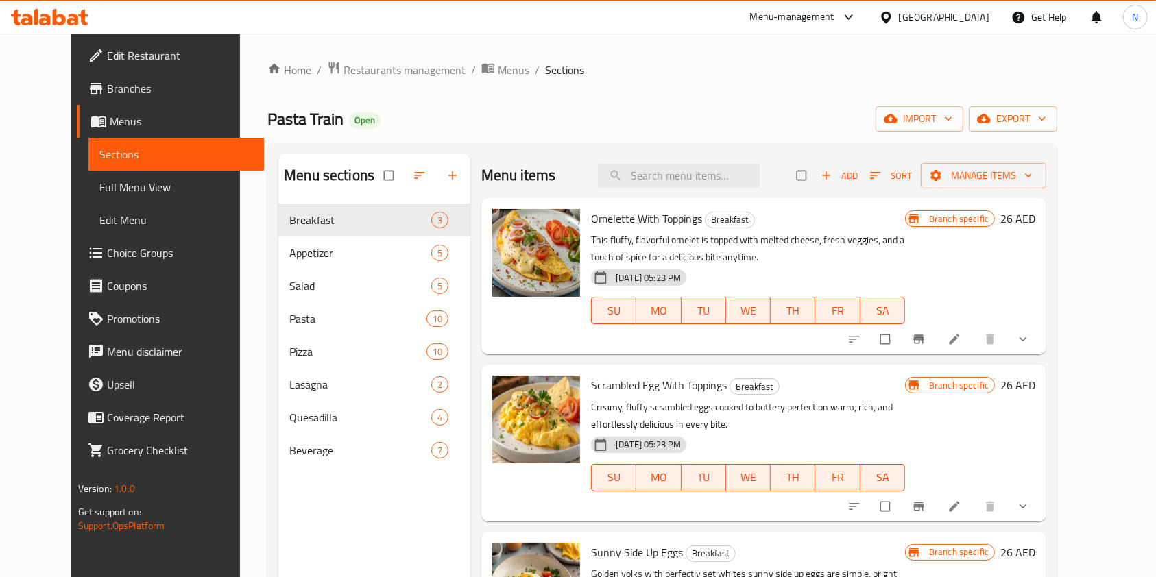
scroll to position [192, 0]
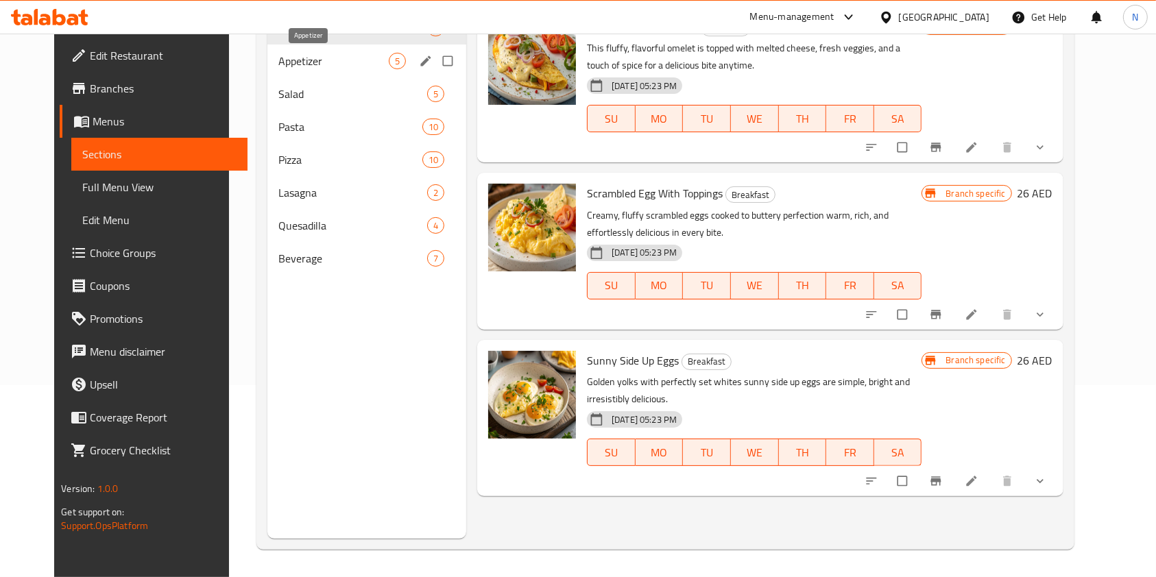
click at [291, 59] on span "Appetizer" at bounding box center [333, 61] width 110 height 16
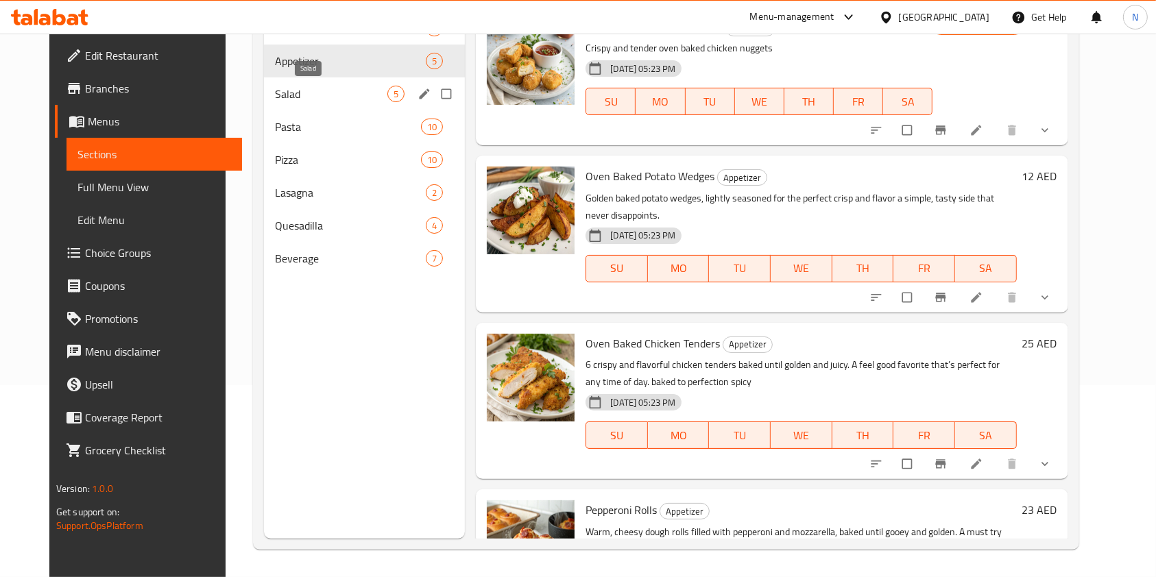
click at [284, 96] on span "Salad" at bounding box center [331, 94] width 112 height 16
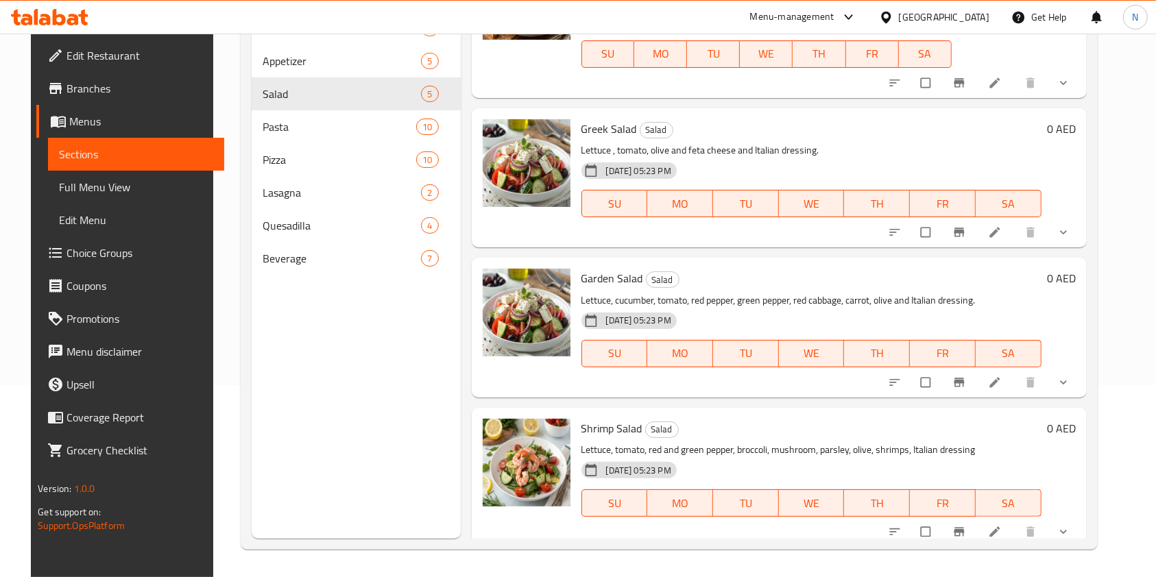
scroll to position [223, 0]
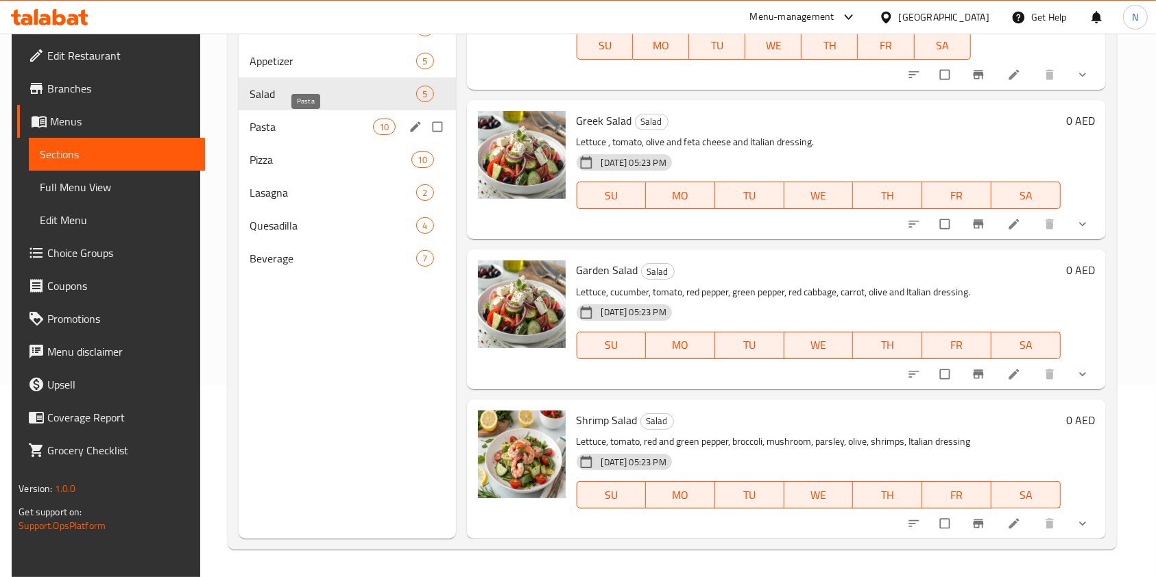
click at [249, 132] on span "Pasta" at bounding box center [310, 127] width 123 height 16
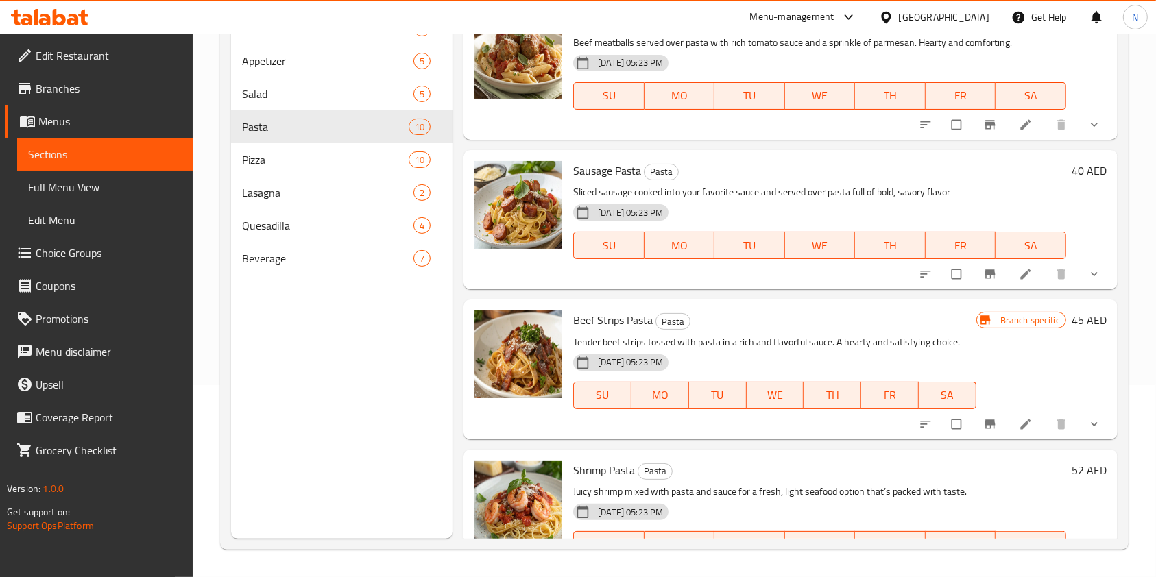
scroll to position [806, 0]
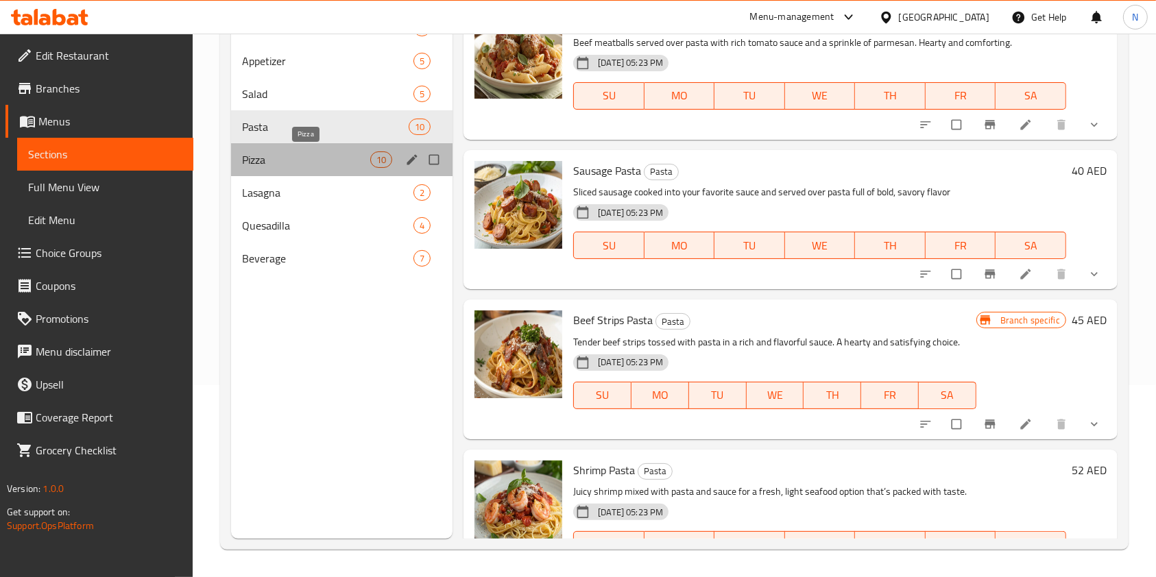
click at [334, 158] on span "Pizza" at bounding box center [306, 159] width 128 height 16
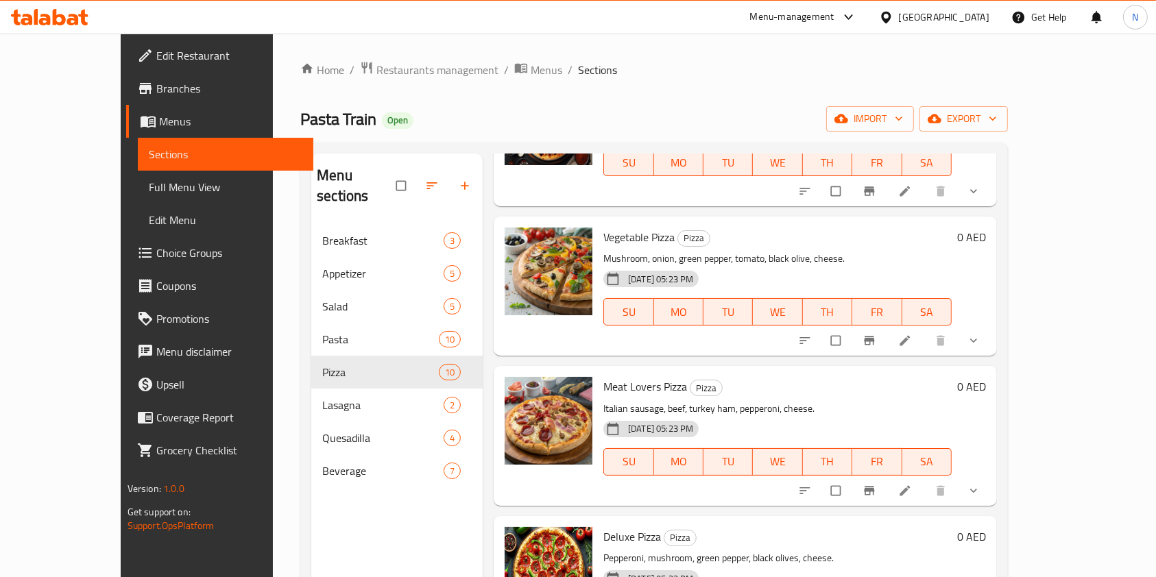
scroll to position [319, 0]
click at [521, 244] on circle "upload picture" at bounding box center [522, 245] width 3 height 3
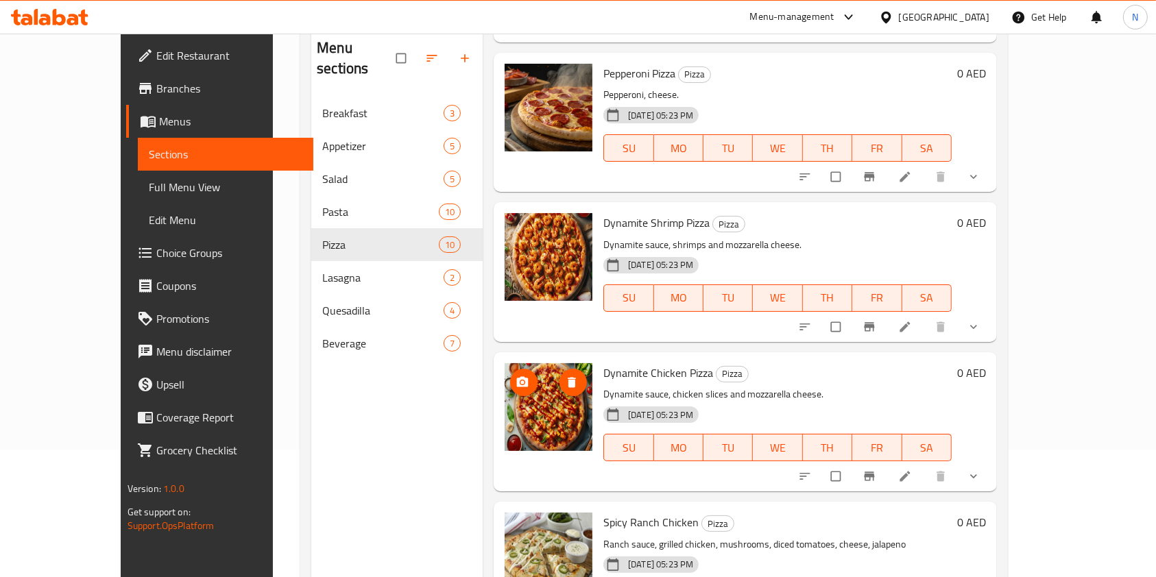
scroll to position [149, 0]
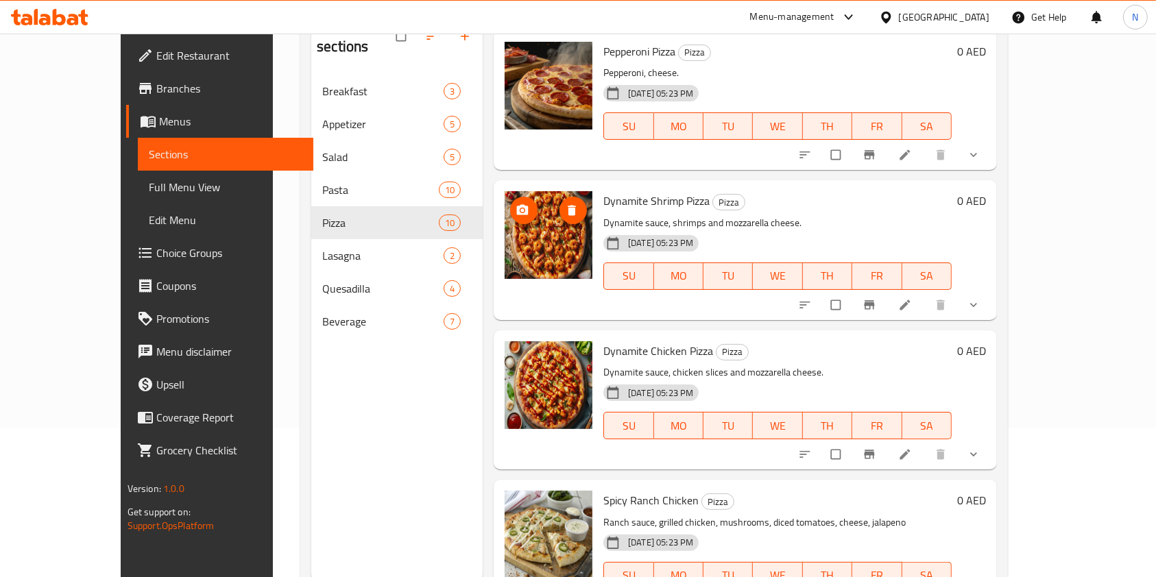
click at [517, 205] on icon "upload picture" at bounding box center [523, 210] width 12 height 10
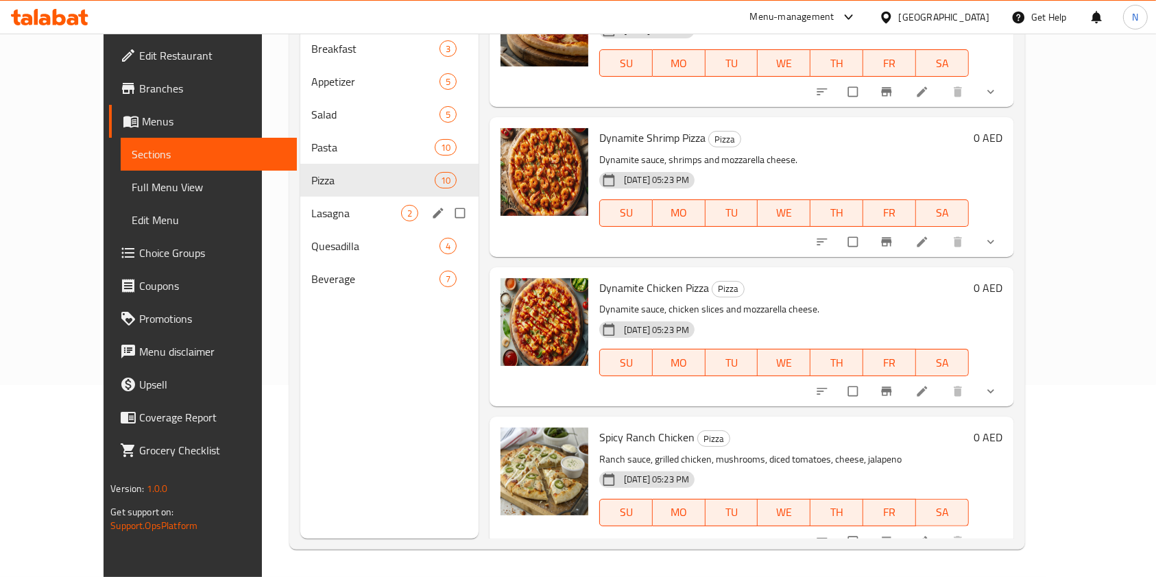
click at [300, 197] on div "Lasagna 2" at bounding box center [389, 213] width 178 height 33
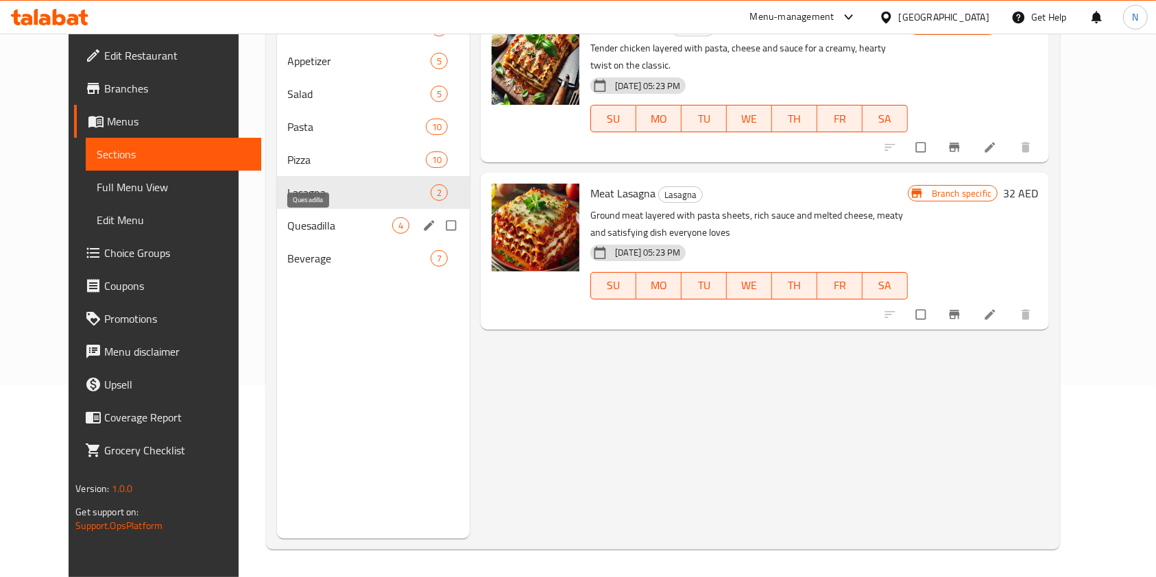
click at [321, 220] on span "Quesadilla" at bounding box center [340, 225] width 105 height 16
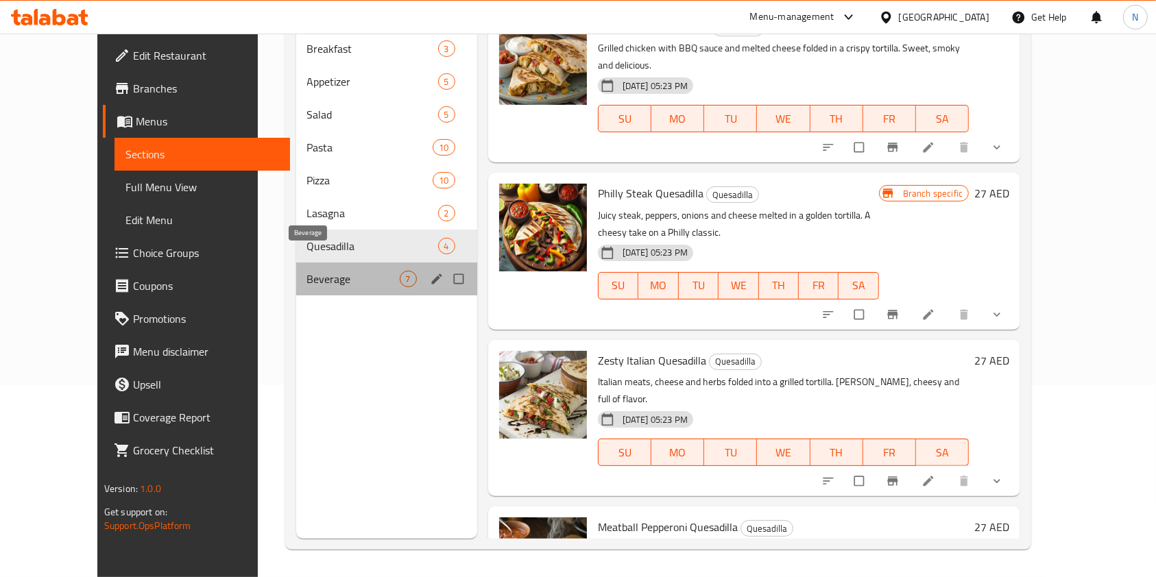
click at [319, 271] on span "Beverage" at bounding box center [353, 279] width 93 height 16
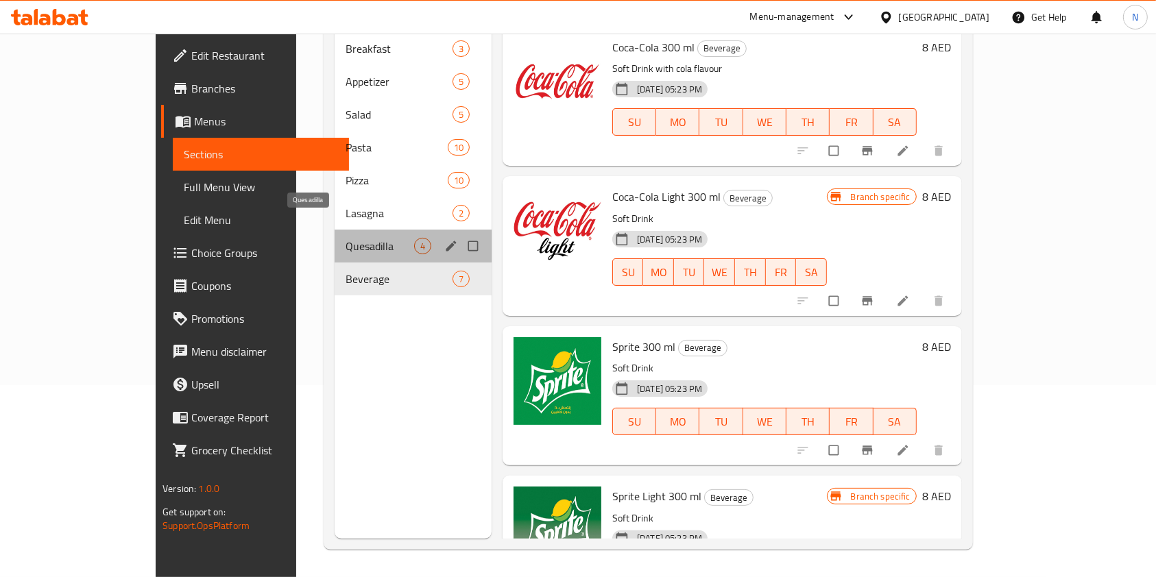
click at [345, 238] on span "Quesadilla" at bounding box center [379, 246] width 68 height 16
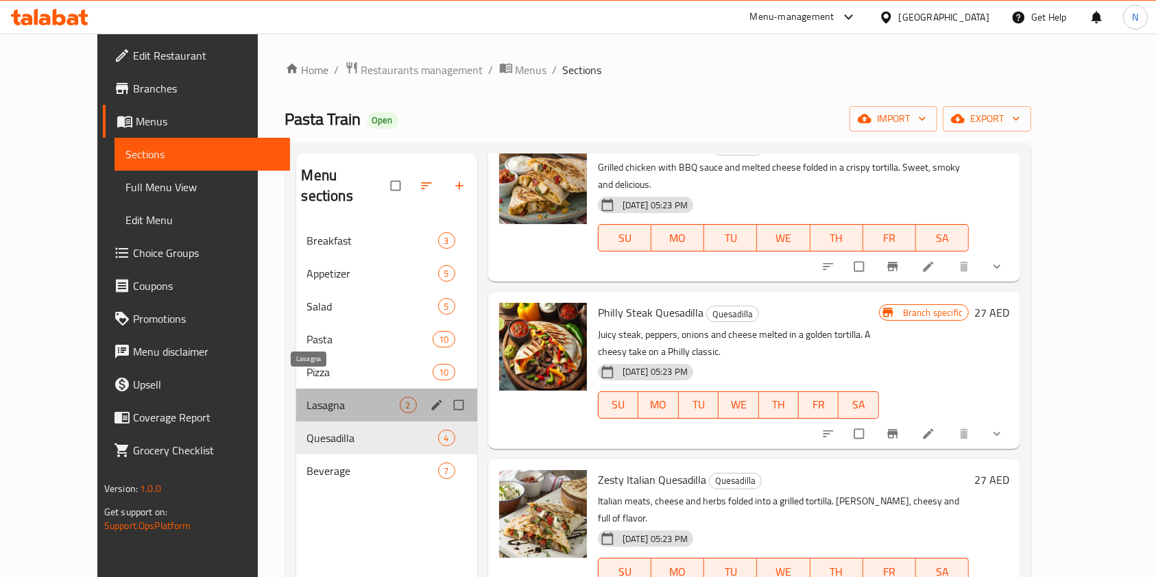
click at [307, 397] on span "Lasagna" at bounding box center [353, 405] width 93 height 16
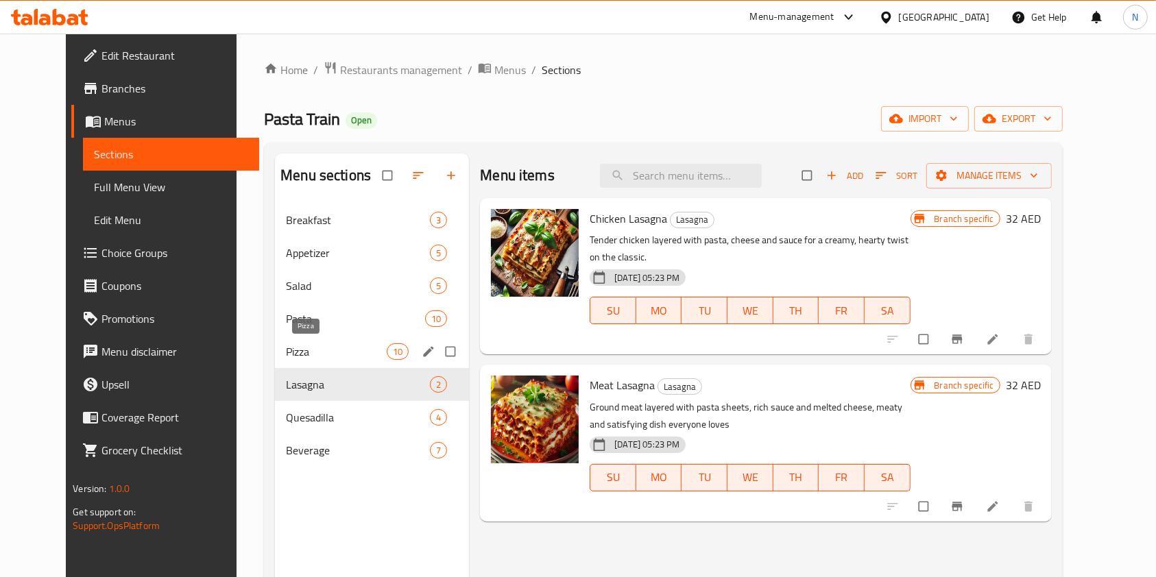
click at [332, 353] on span "Pizza" at bounding box center [336, 351] width 101 height 16
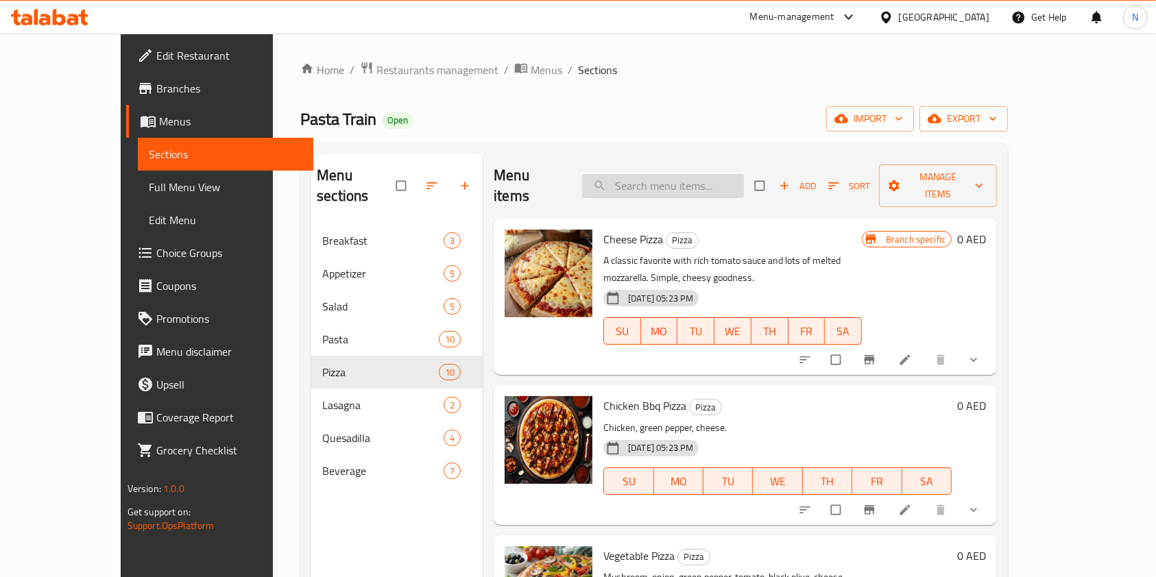
click at [662, 182] on input "search" at bounding box center [663, 186] width 162 height 24
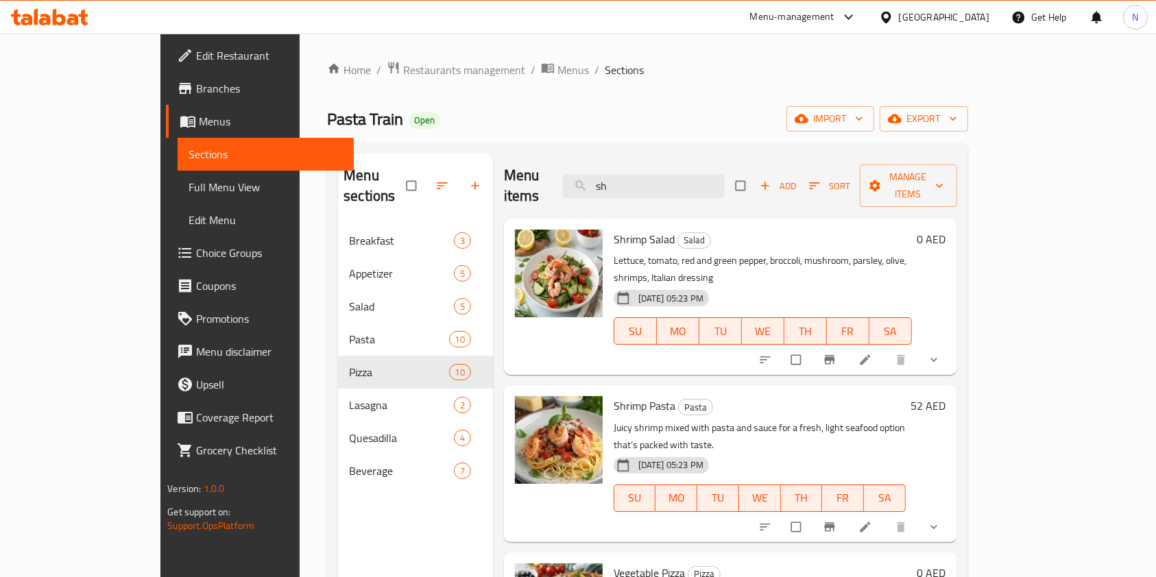
type input "s"
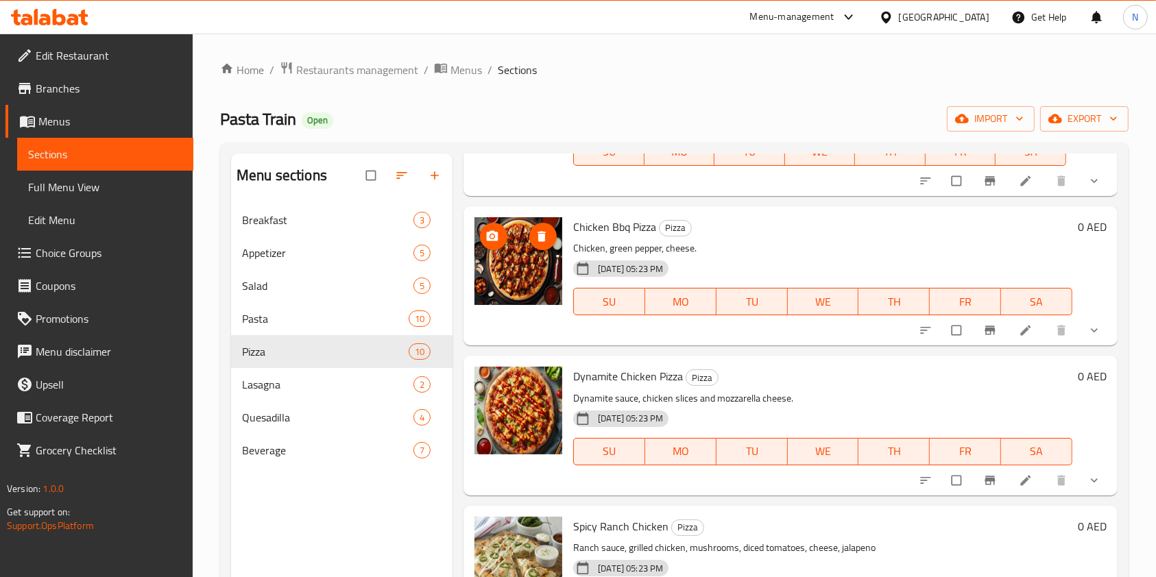
scroll to position [646, 0]
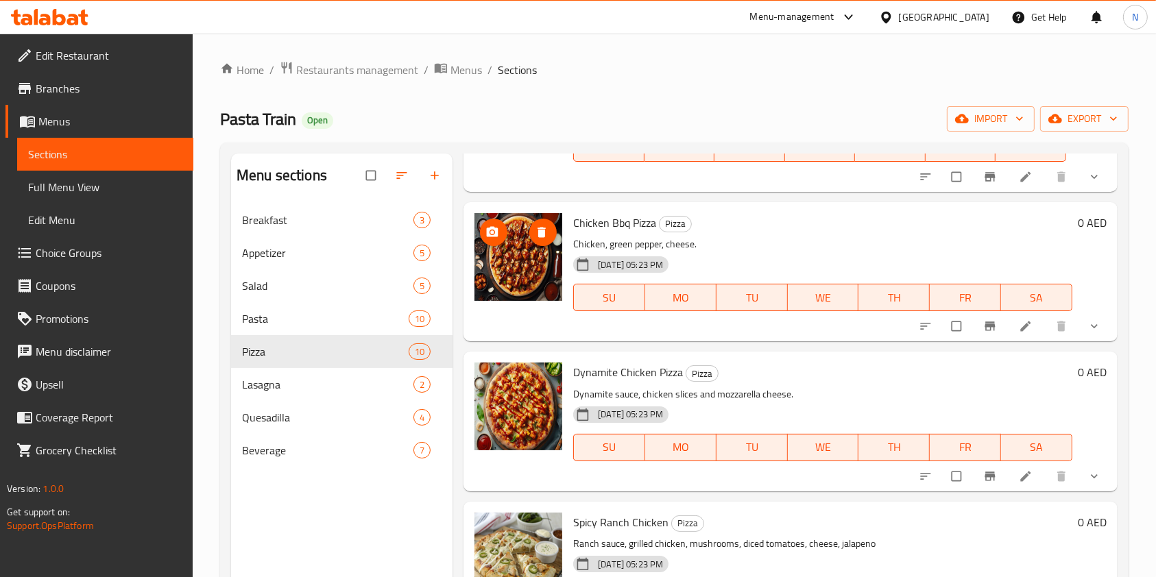
type input "chicke"
click at [494, 229] on icon "upload picture" at bounding box center [493, 231] width 12 height 10
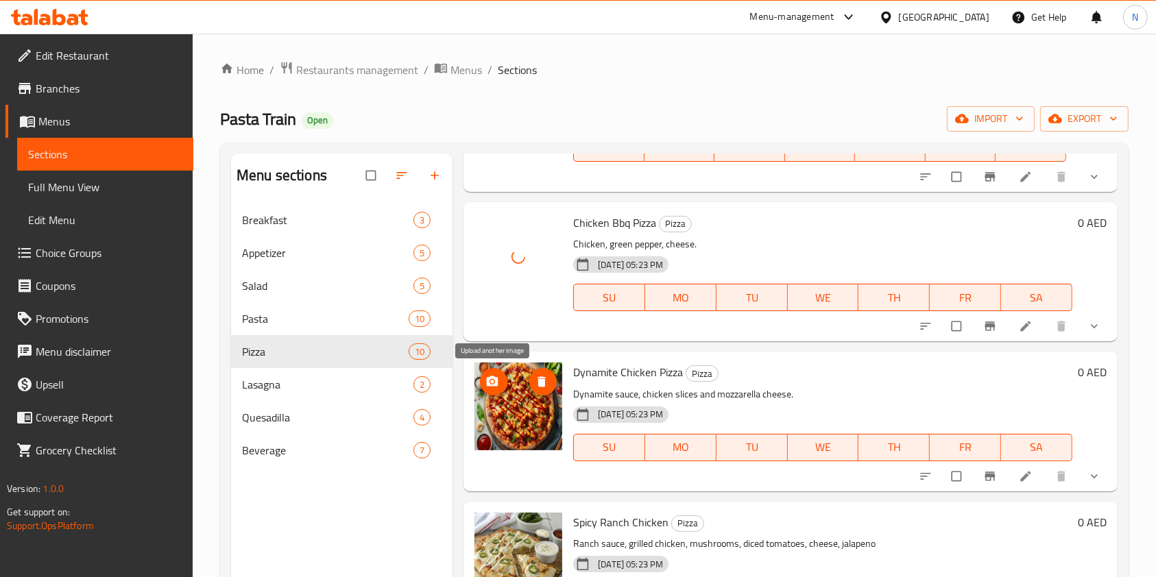
click at [496, 385] on icon "upload picture" at bounding box center [493, 381] width 12 height 10
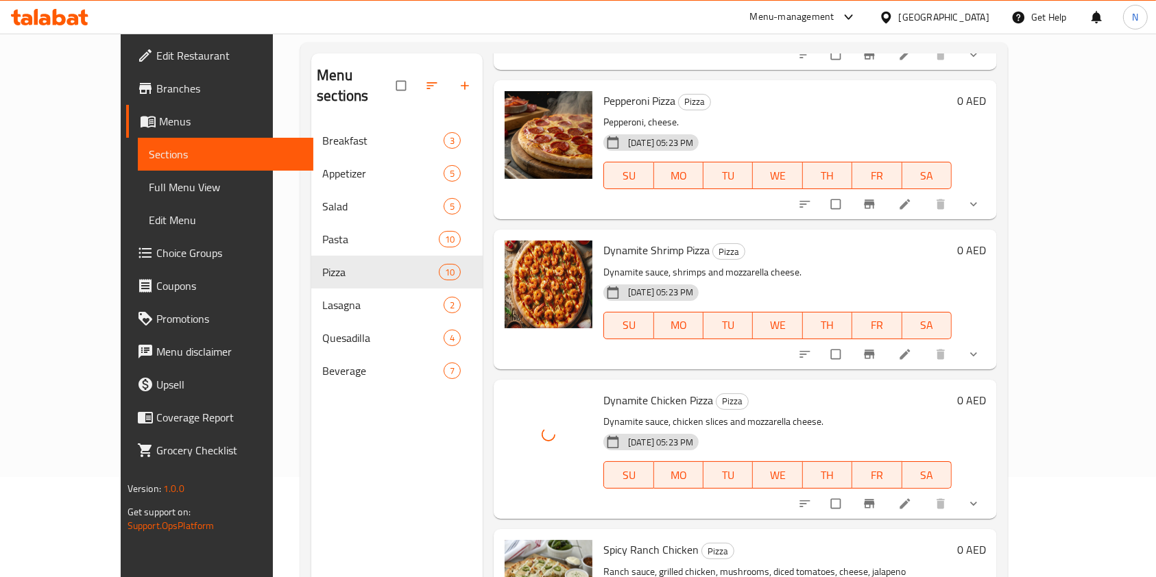
scroll to position [101, 0]
click at [515, 252] on icon "upload picture" at bounding box center [522, 259] width 14 height 14
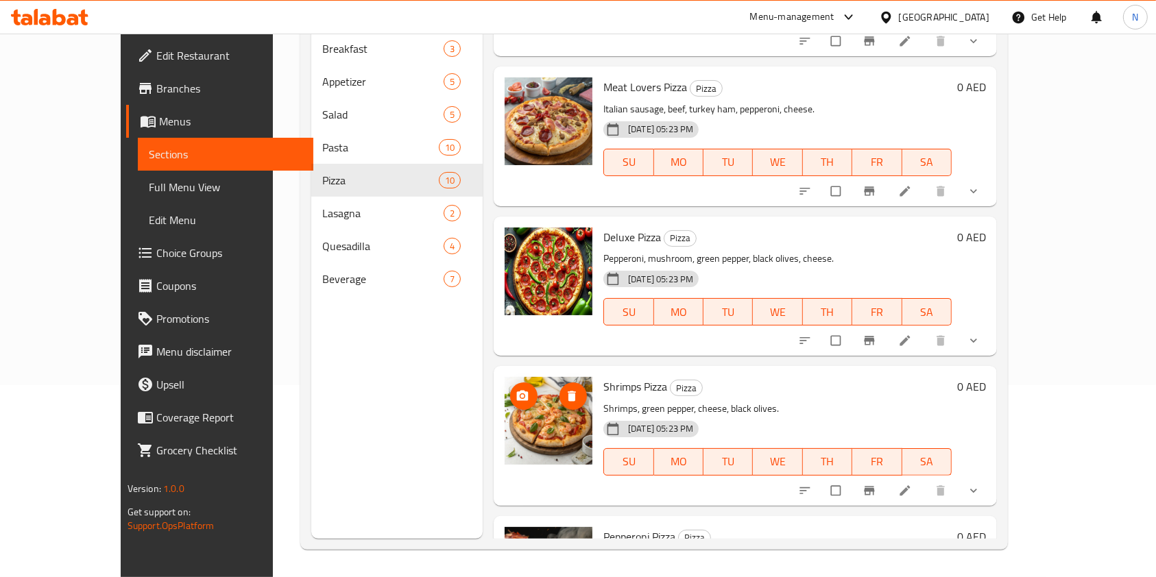
scroll to position [426, 0]
click at [521, 245] on circle "upload picture" at bounding box center [522, 246] width 3 height 3
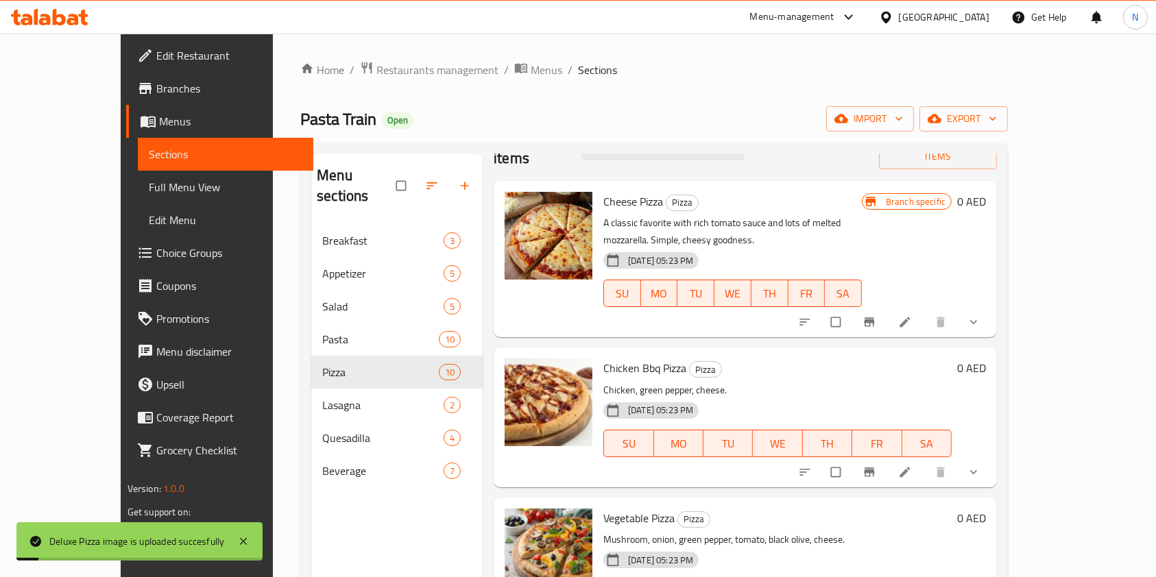
scroll to position [38, 0]
click at [521, 208] on circle "upload picture" at bounding box center [522, 209] width 3 height 3
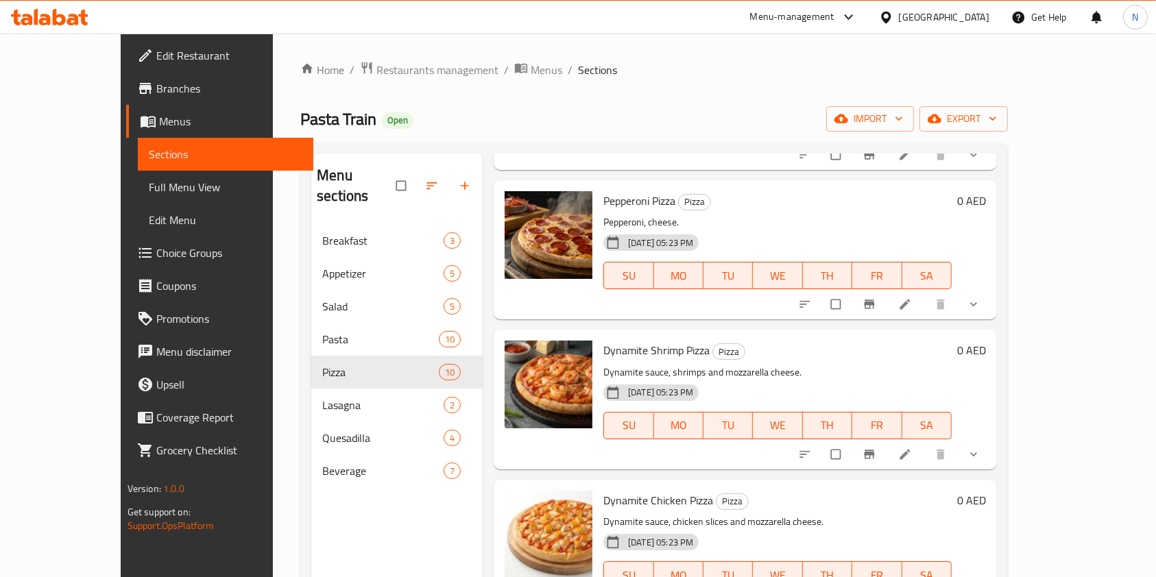
scroll to position [192, 0]
